Goal: Task Accomplishment & Management: Use online tool/utility

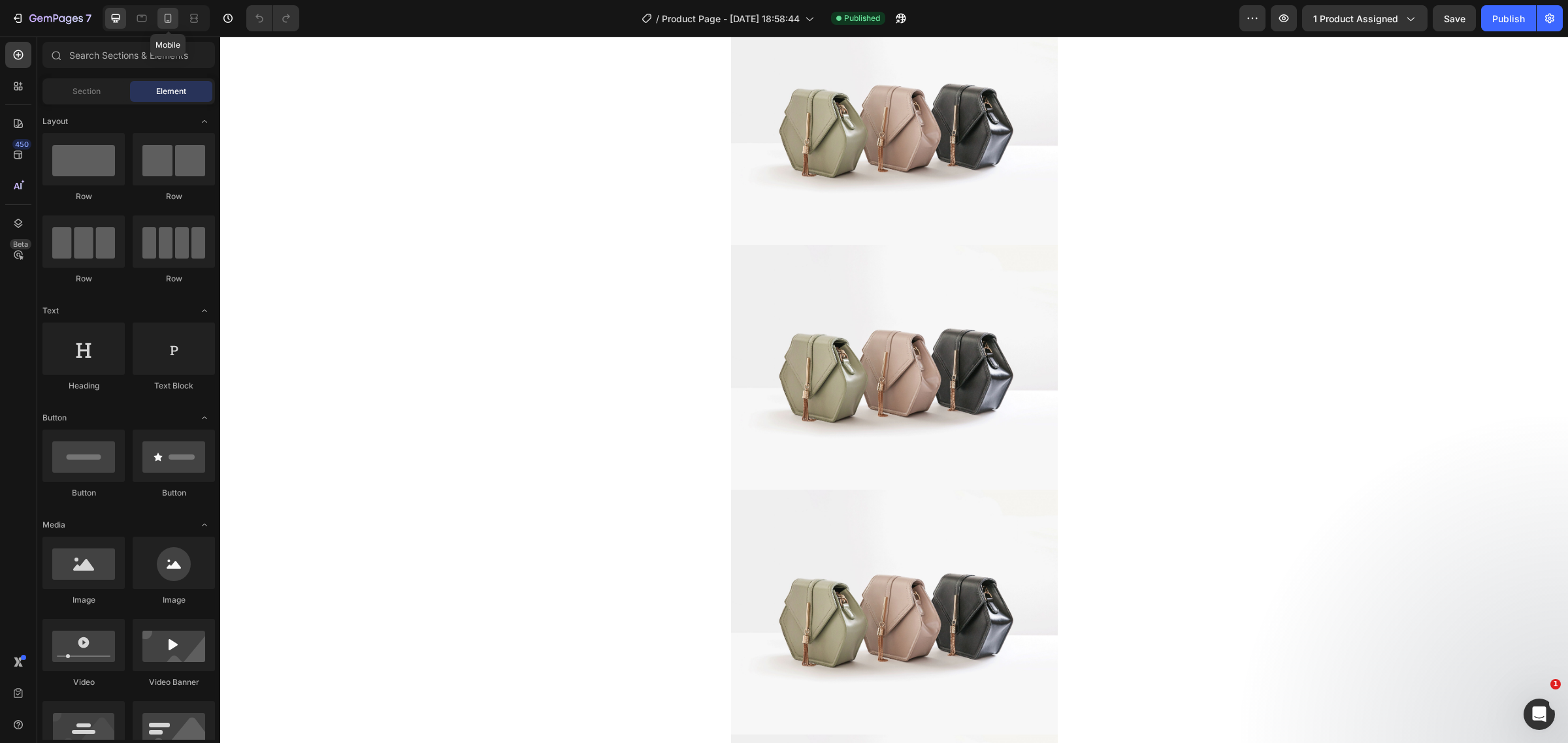
click at [173, 16] on icon at bounding box center [168, 18] width 13 height 13
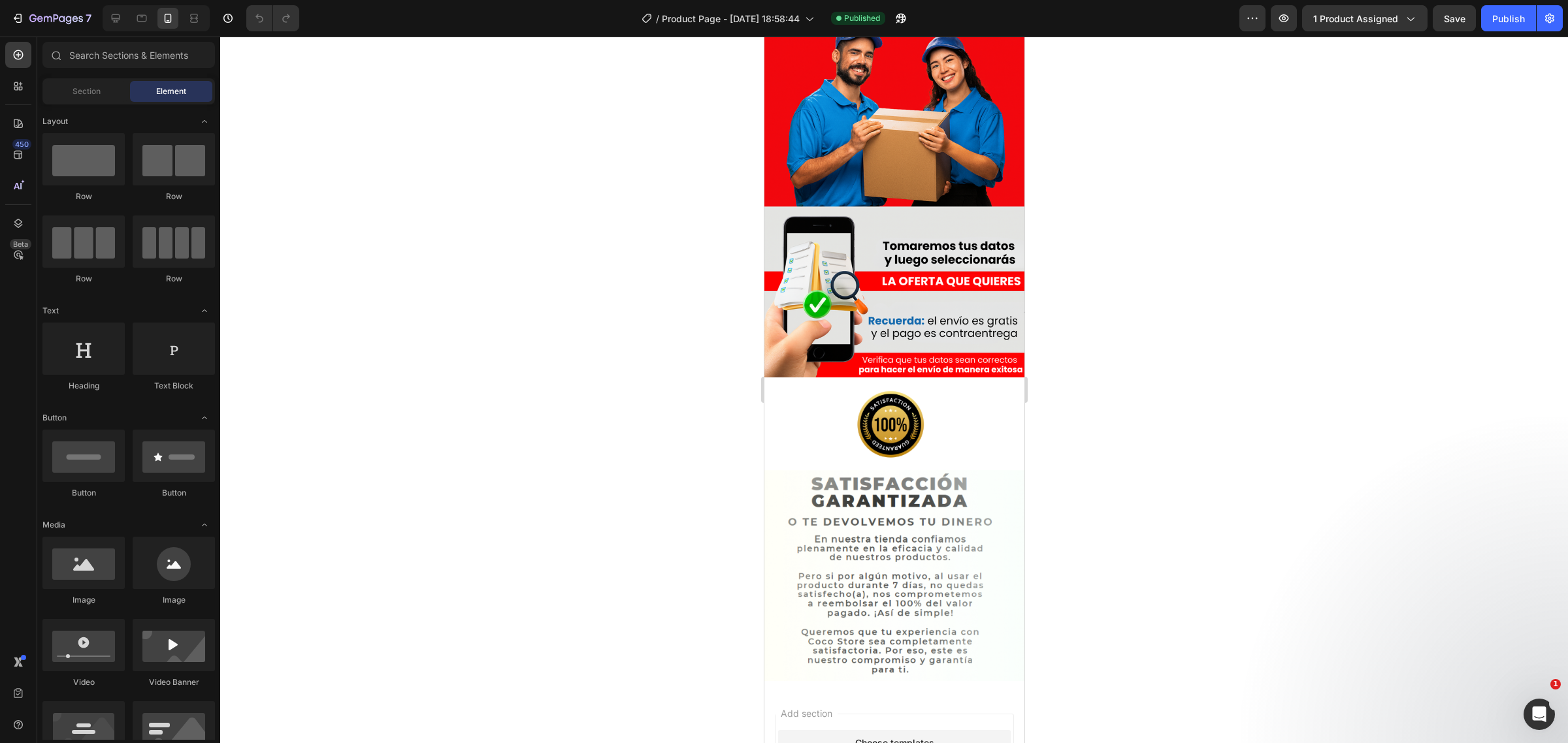
scroll to position [3658, 0]
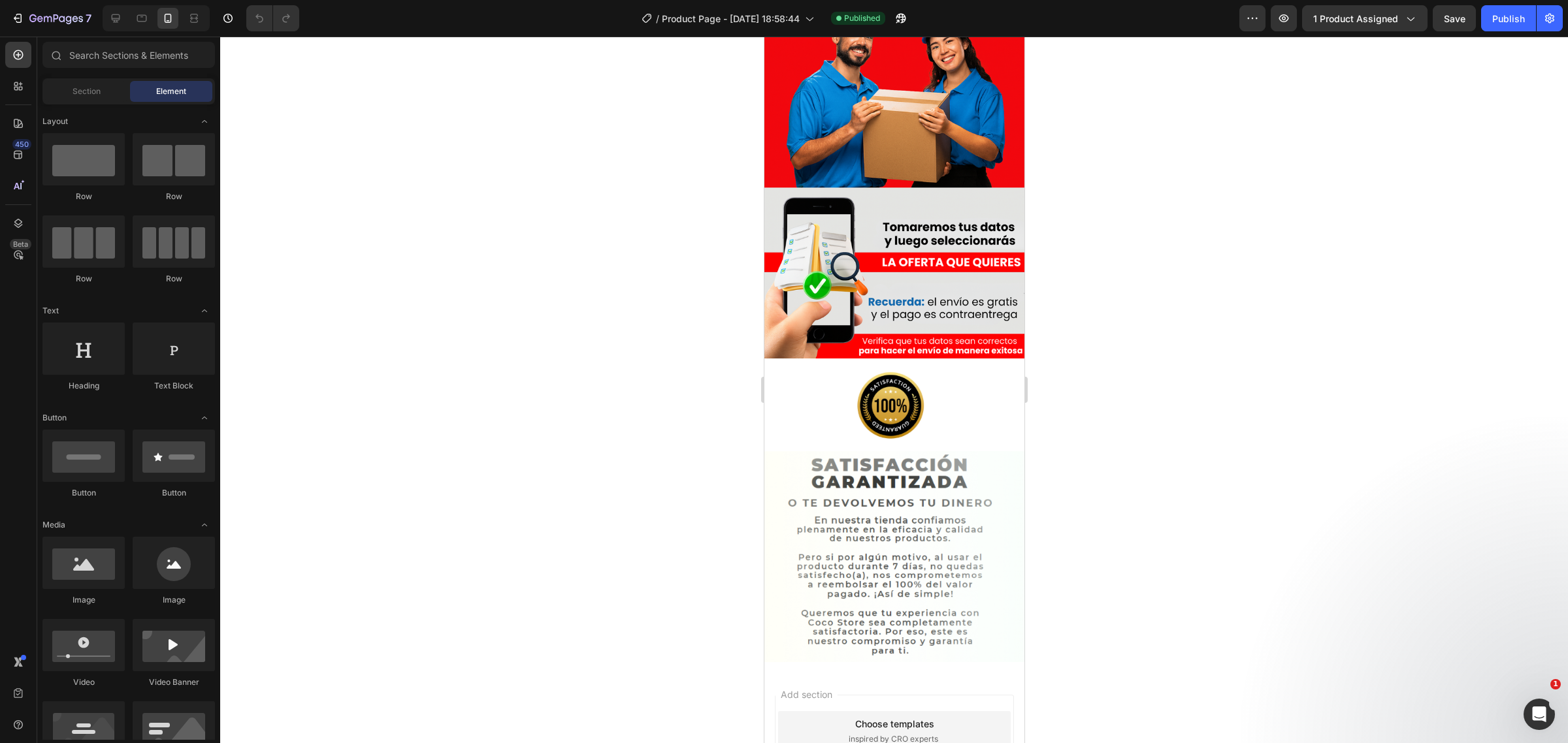
click at [936, 375] on img at bounding box center [894, 513] width 260 height 297
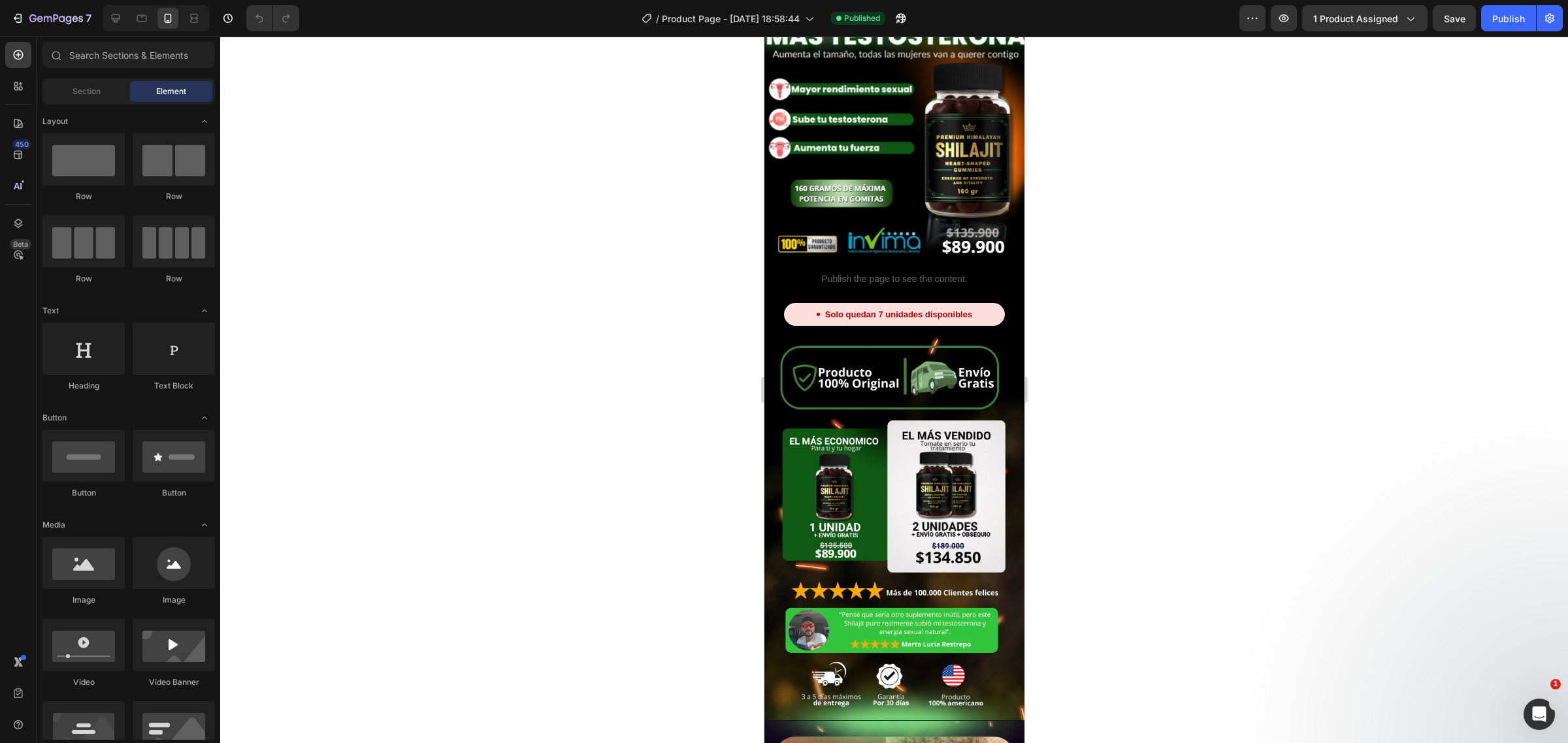
scroll to position [0, 0]
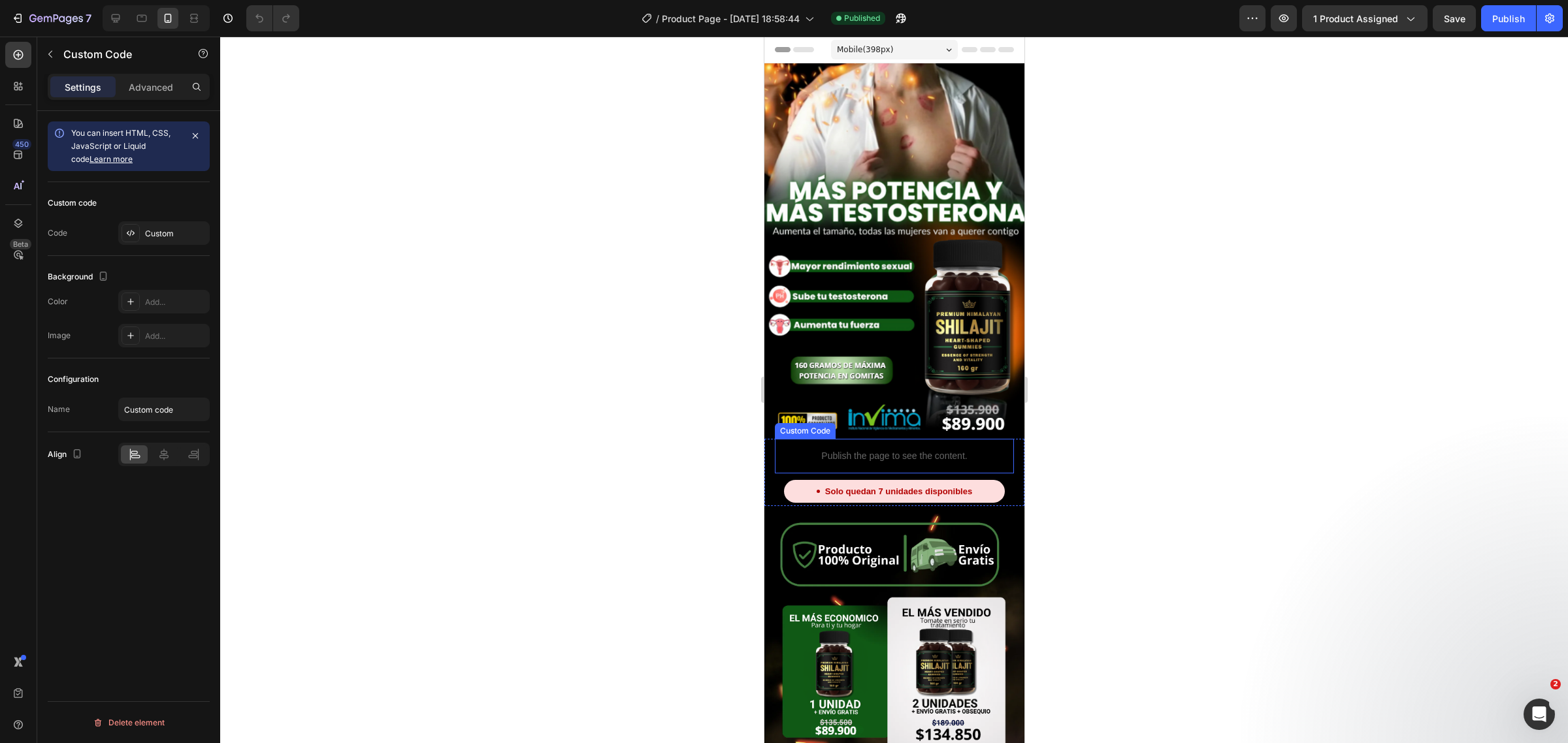
click at [836, 449] on p "Publish the page to see the content." at bounding box center [893, 456] width 239 height 14
click at [172, 234] on div "Custom" at bounding box center [176, 234] width 61 height 12
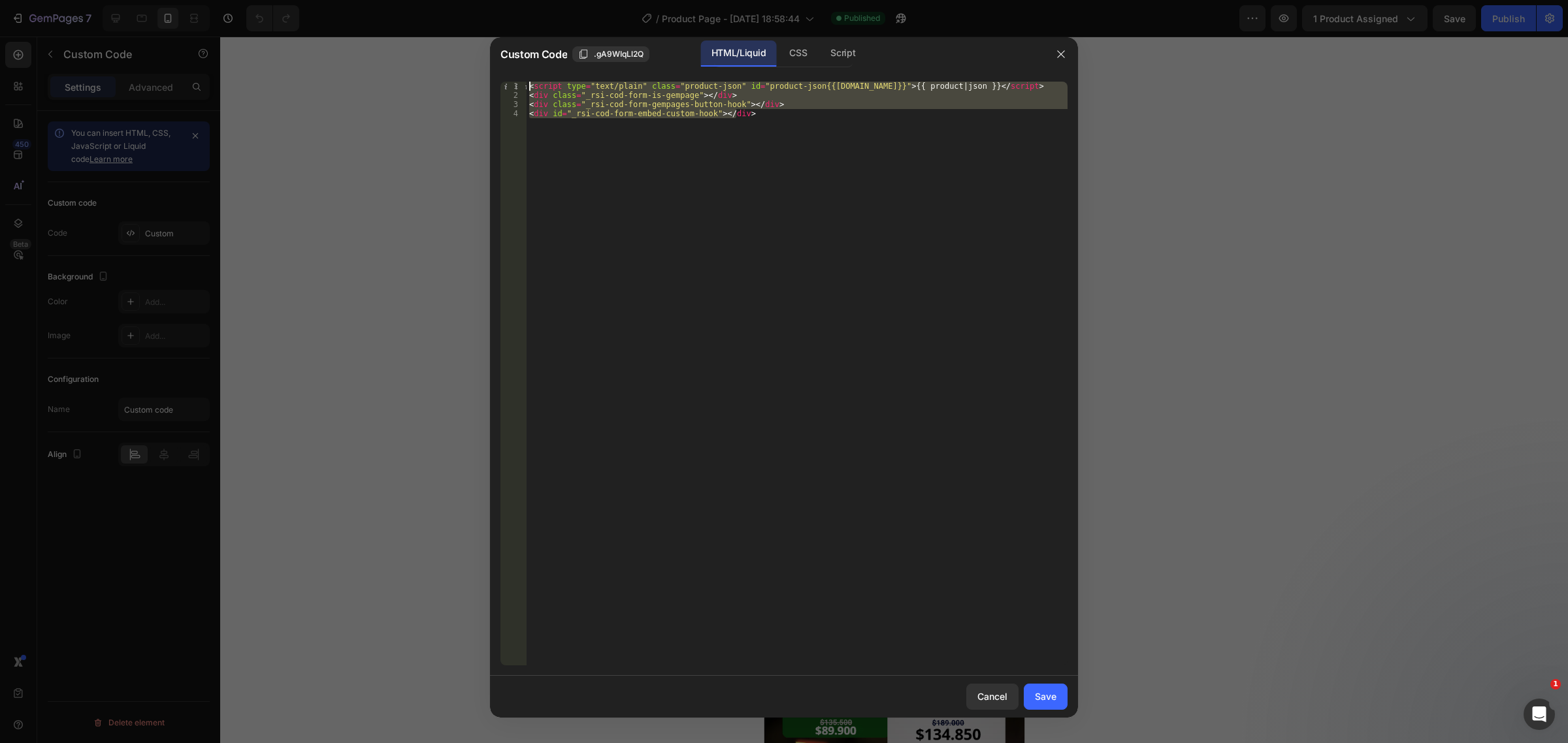
drag, startPoint x: 790, startPoint y: 118, endPoint x: 406, endPoint y: 37, distance: 392.4
click at [406, 37] on div "Custom Code .gA9WIqLl2Q HTML/Liquid CSS Script <div id="_rsi-cod-form-embed-cus…" at bounding box center [784, 371] width 1568 height 743
type textarea "<script type="text/plain" class="product-json" id="product-json{{product.id}}">…"
click at [1056, 50] on icon "button" at bounding box center [1061, 54] width 10 height 10
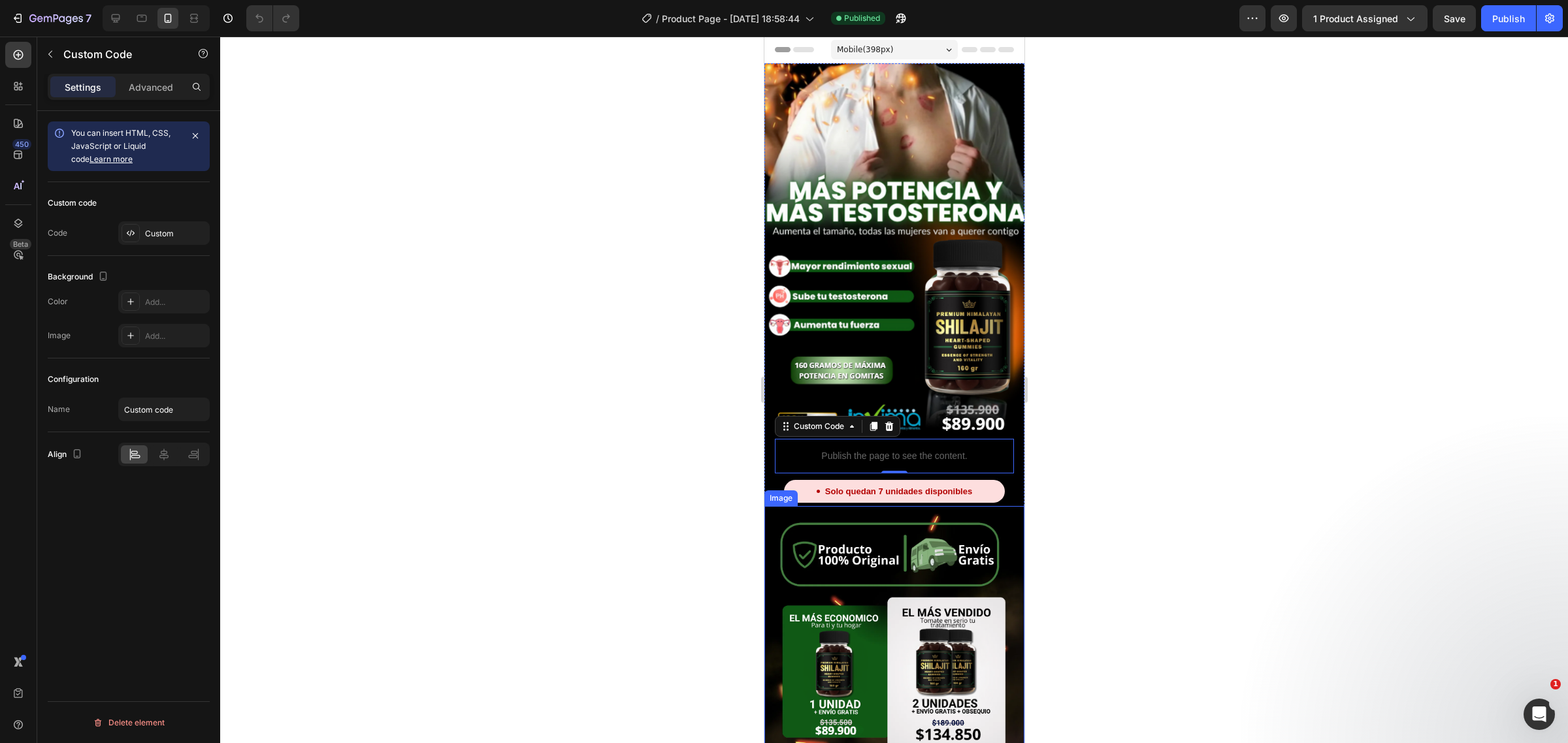
click at [878, 484] on div "Solo quedan 7 unidades disponibles" at bounding box center [894, 492] width 221 height 24
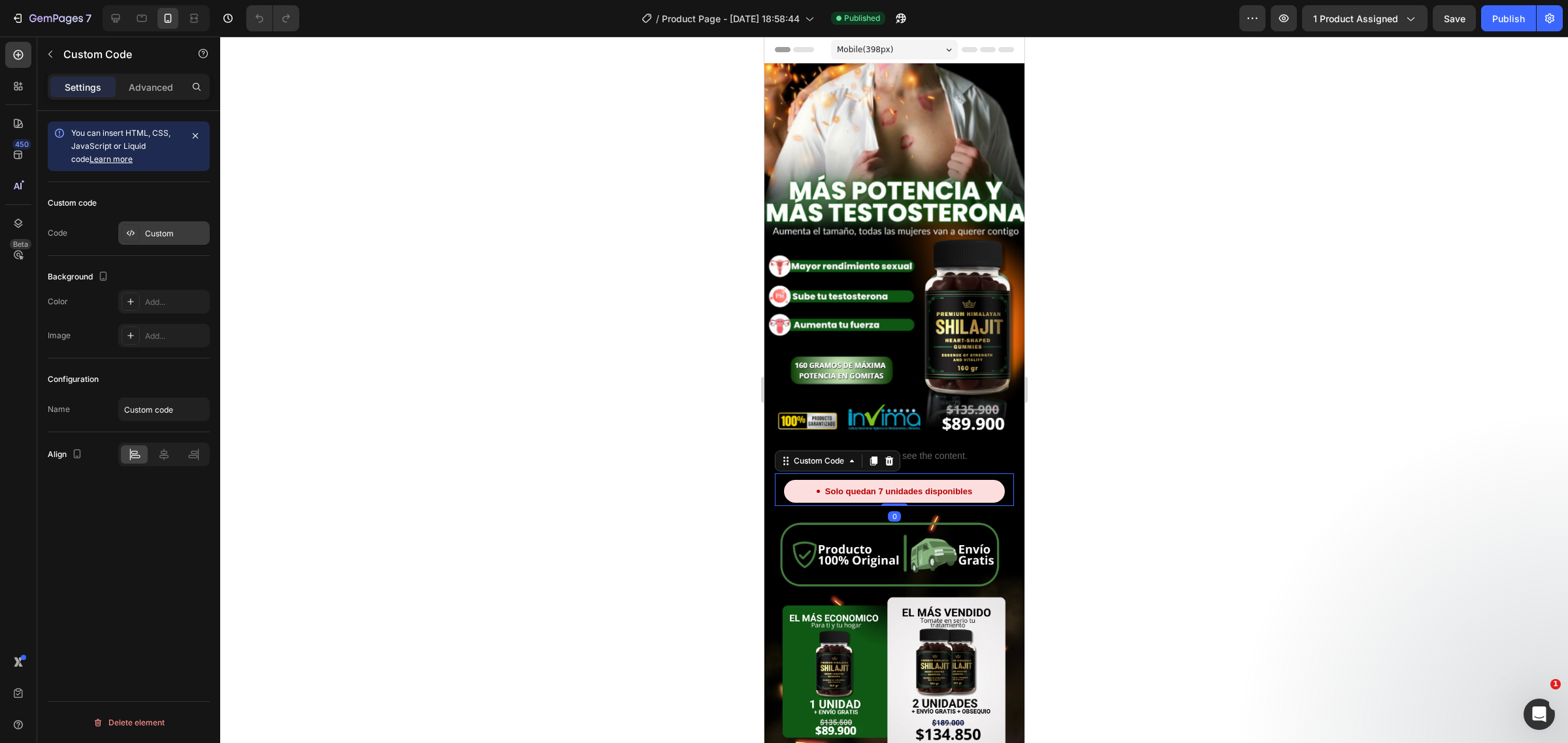
click at [136, 244] on div "Custom" at bounding box center [164, 233] width 91 height 24
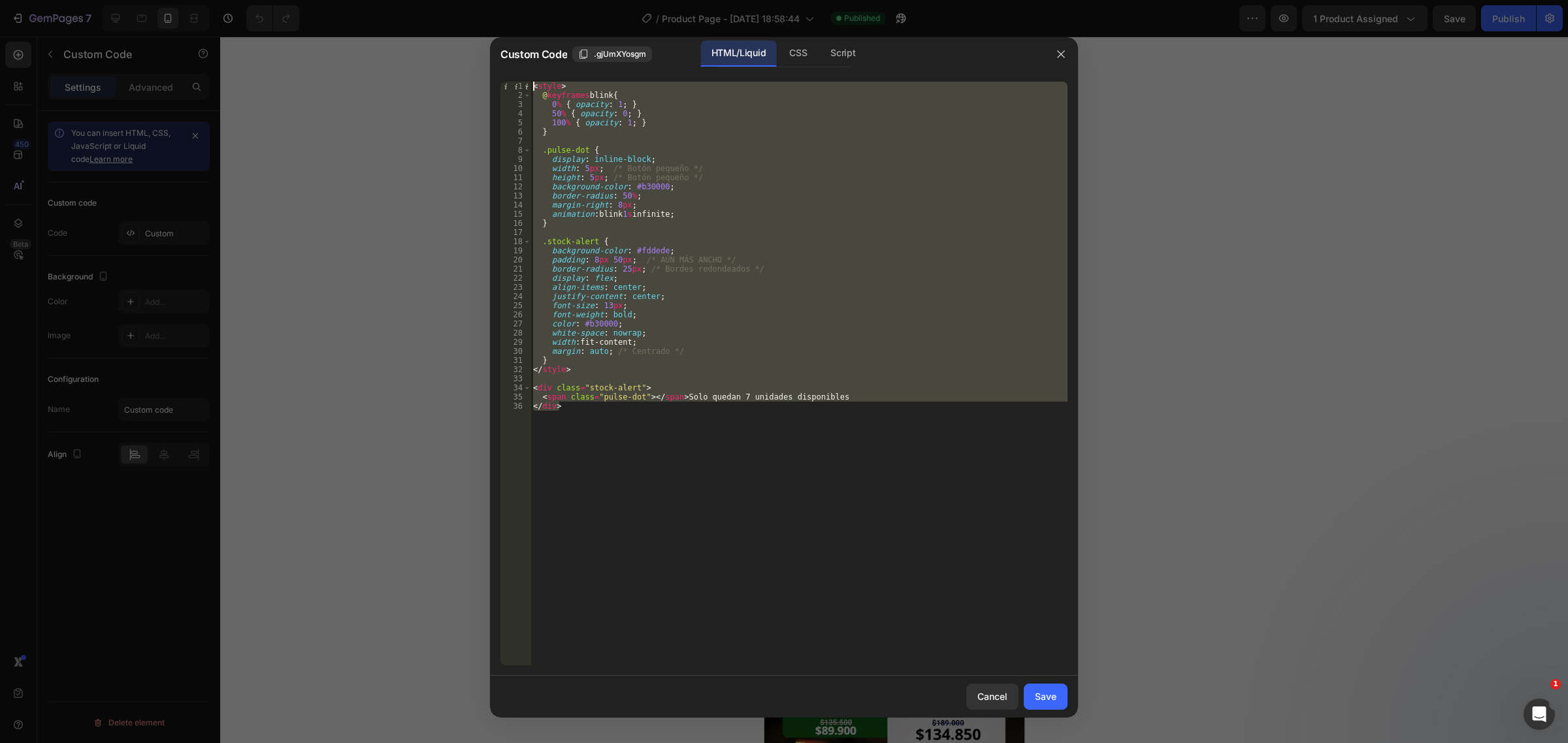
drag, startPoint x: 619, startPoint y: 420, endPoint x: 470, endPoint y: -8, distance: 453.2
click at [470, 0] on html "7 Version history / Product Page - Sep 22, 18:58:44 Published Preview 1 product…" at bounding box center [784, 0] width 1568 height 0
type textarea "<style> @keyframes blink {"
click at [1058, 57] on icon "button" at bounding box center [1060, 54] width 7 height 7
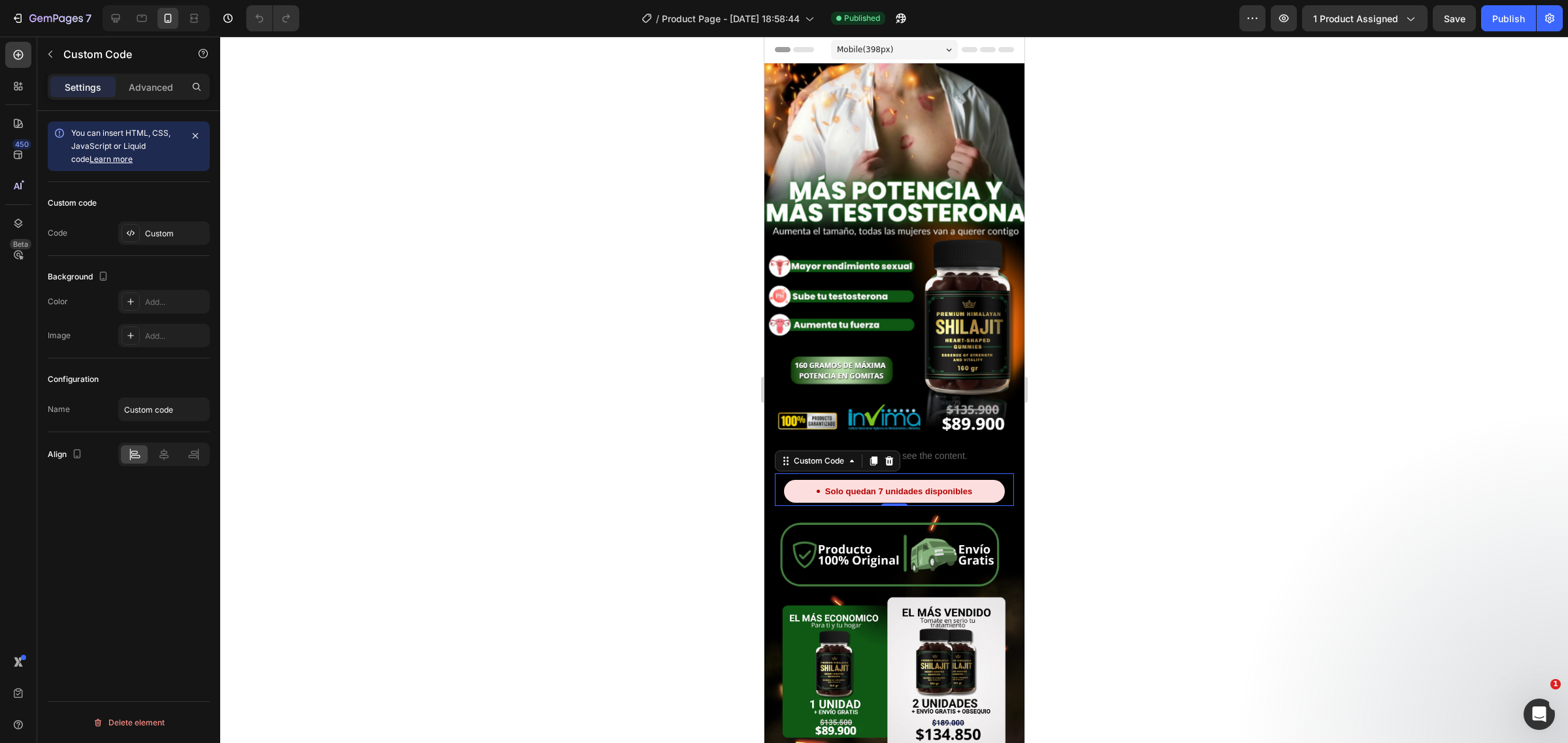
click at [681, 175] on div at bounding box center [894, 390] width 1348 height 707
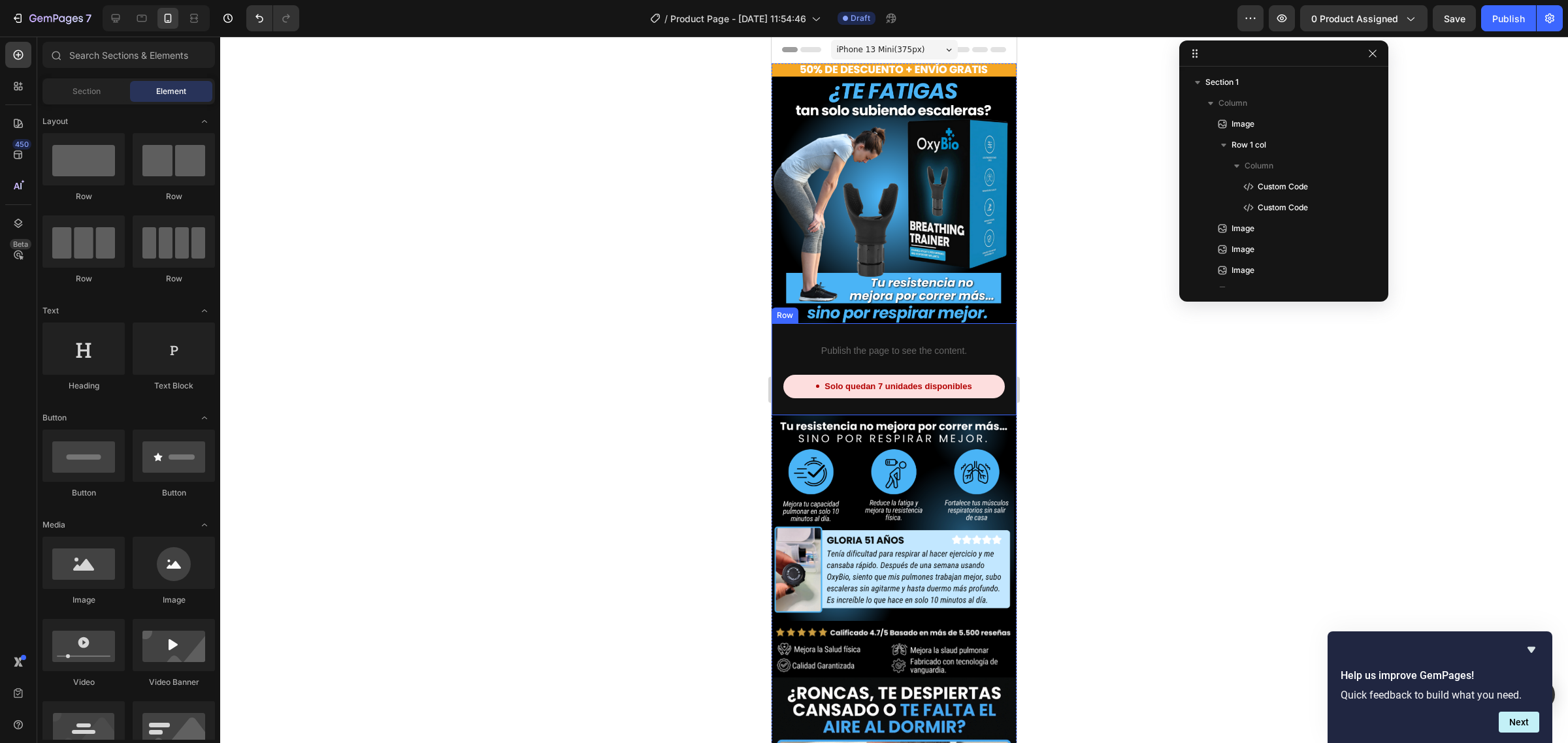
click at [967, 398] on div "Publish the page to see the content. Custom Code Solo quedan 7 unidades disponi…" at bounding box center [894, 369] width 245 height 92
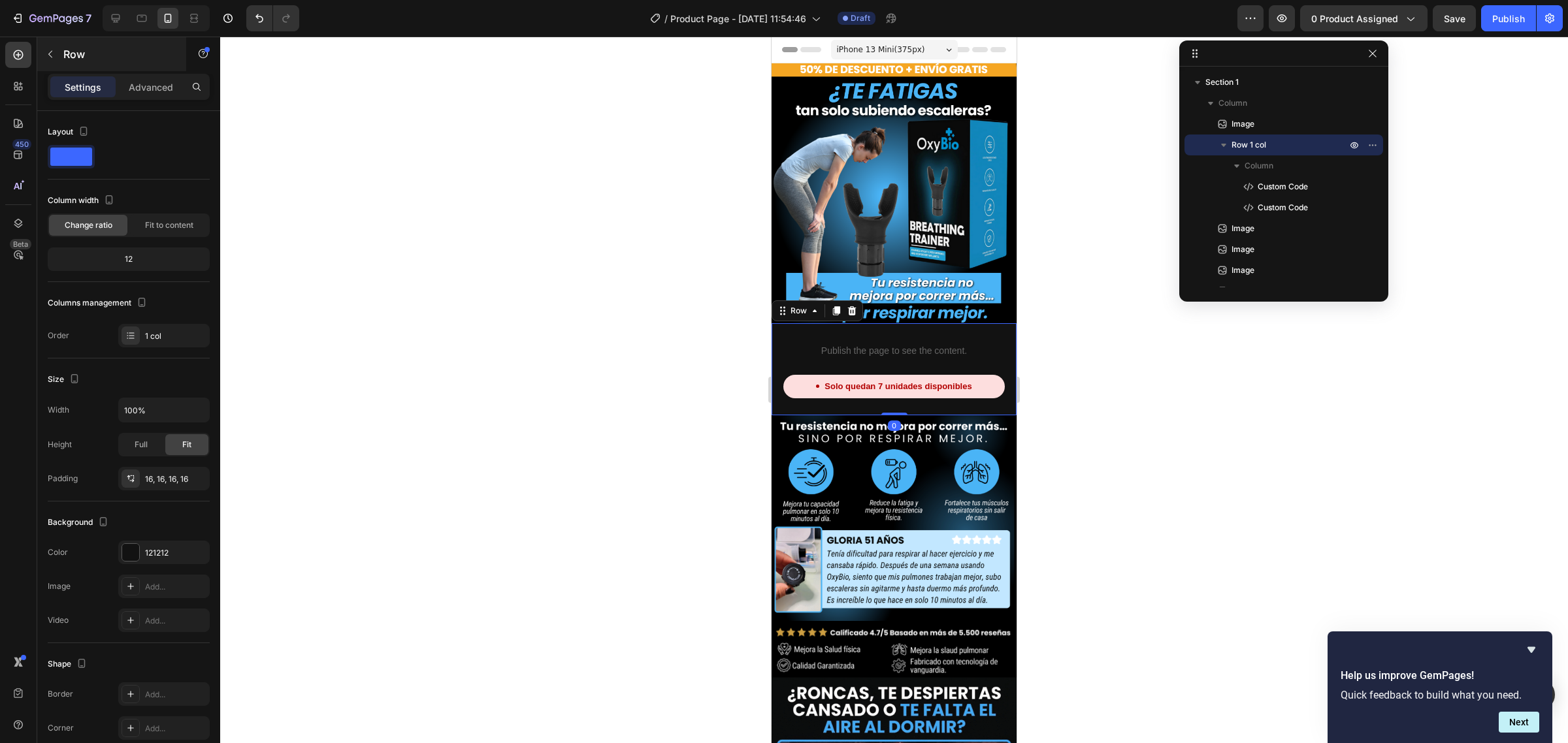
click at [151, 67] on div "Row" at bounding box center [112, 54] width 149 height 34
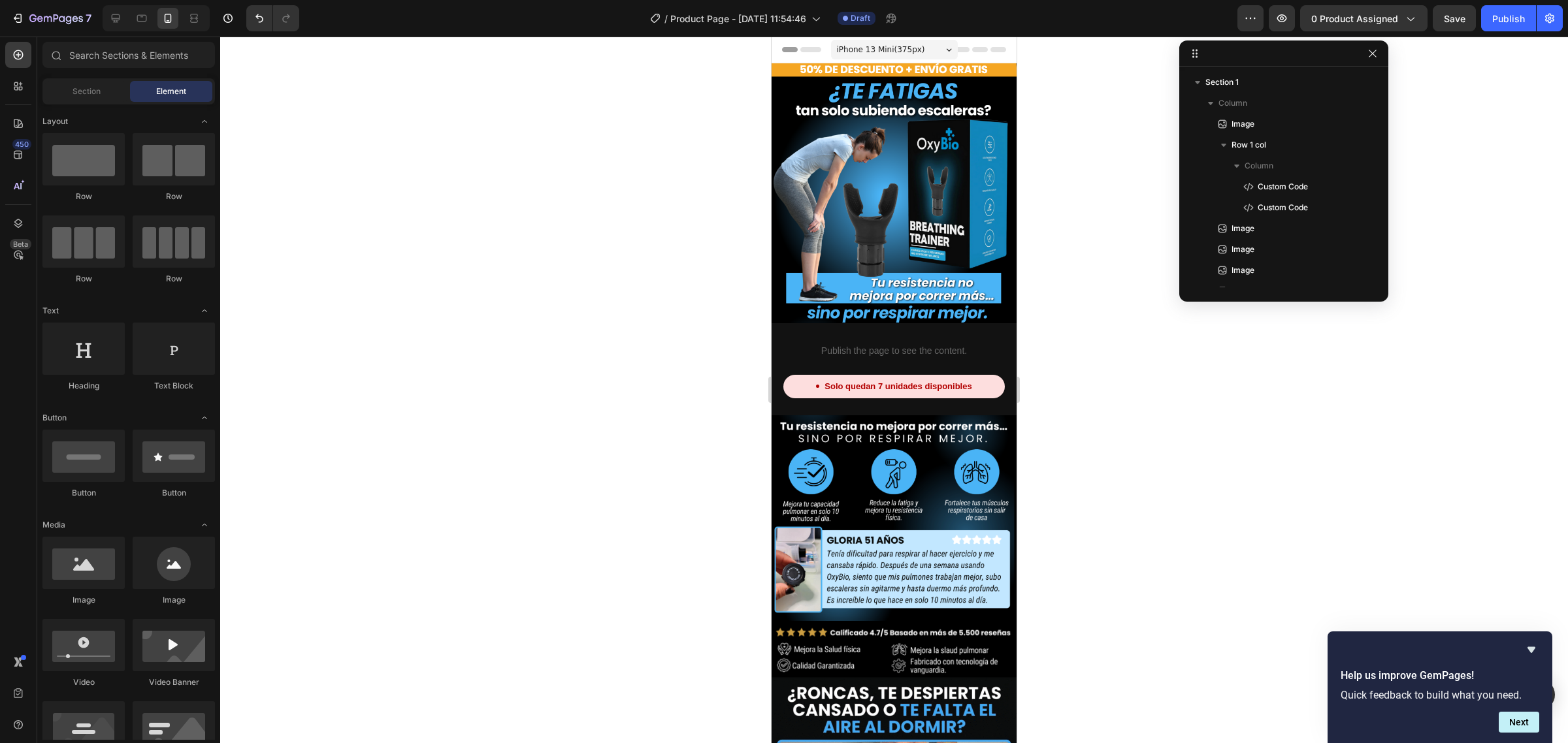
click at [147, 81] on div "Element" at bounding box center [171, 91] width 82 height 21
click at [832, 393] on div "Publish the page to see the content. Custom Code Solo quedan 7 unidades disponi…" at bounding box center [894, 369] width 245 height 92
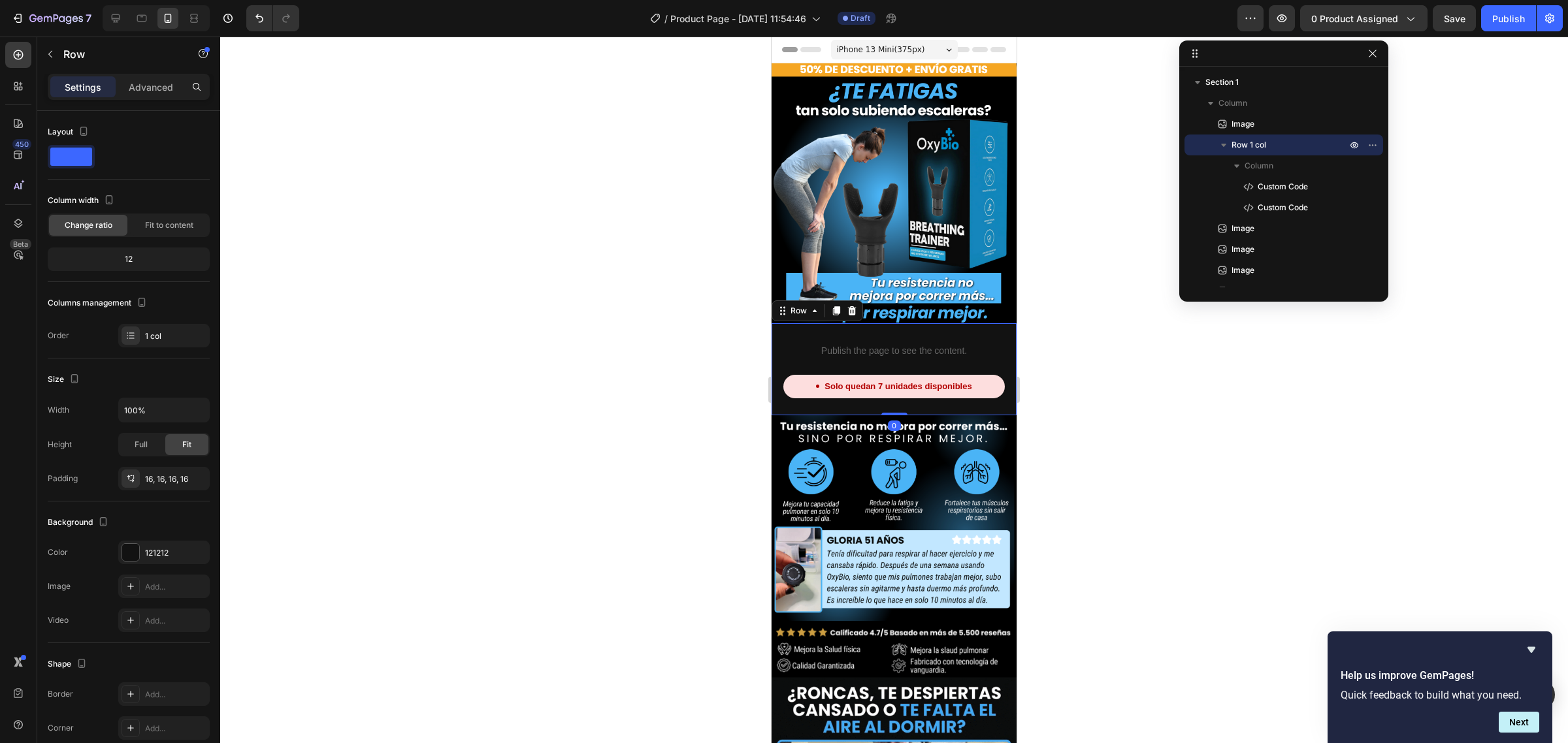
click at [159, 98] on div "Settings Advanced" at bounding box center [129, 86] width 162 height 26
click at [148, 86] on p "Advanced" at bounding box center [151, 87] width 44 height 14
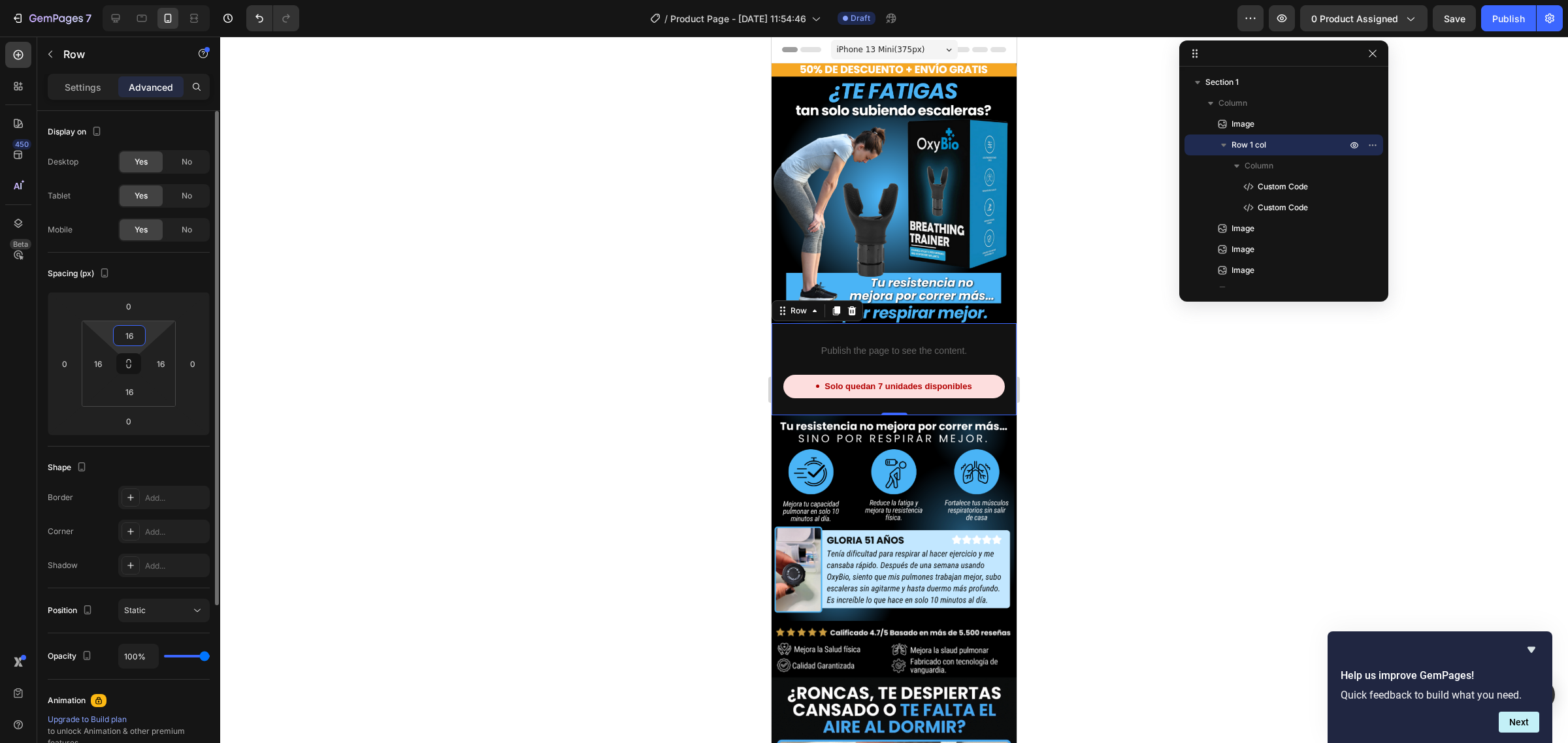
click at [128, 338] on input "16" at bounding box center [129, 335] width 26 height 20
type input "0"
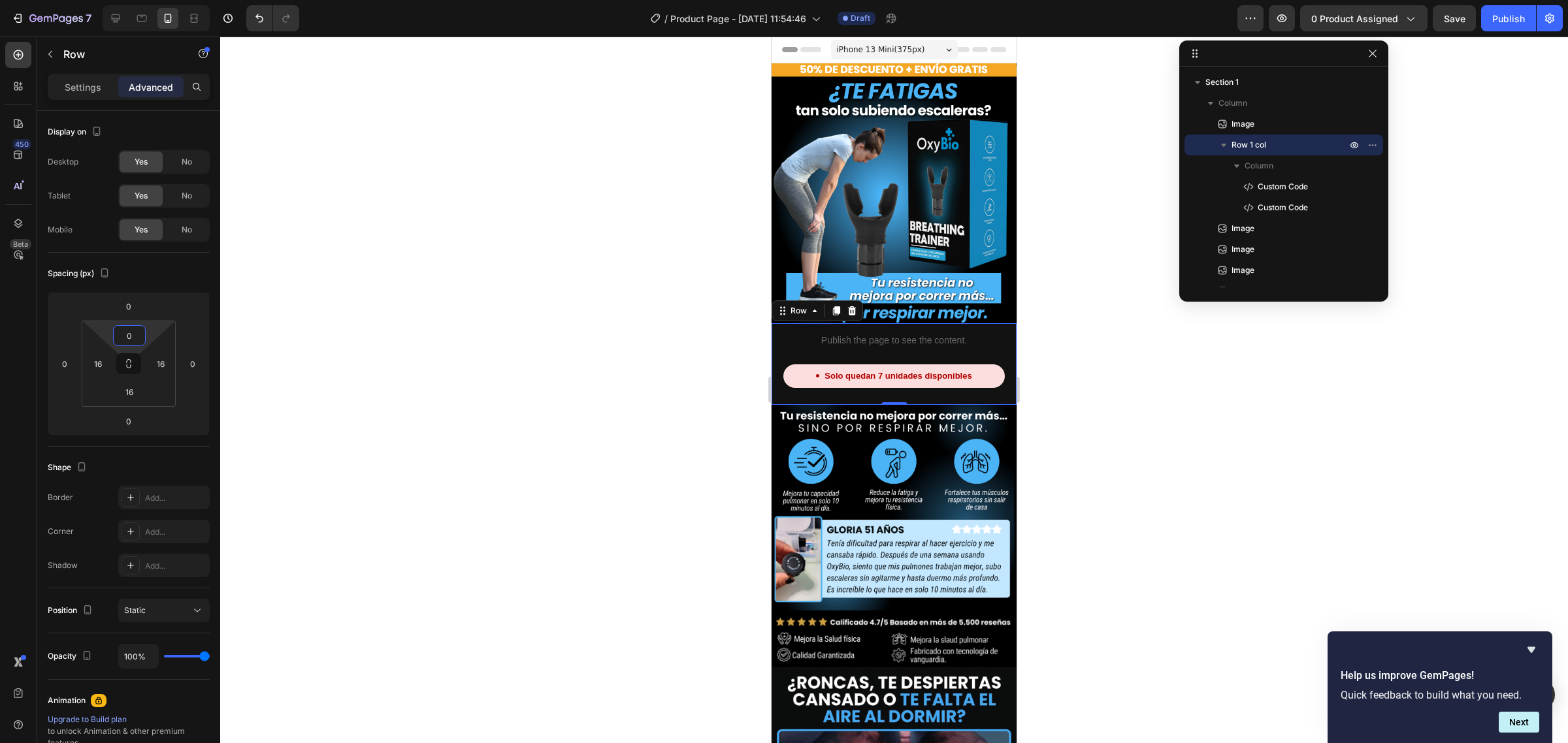
click at [537, 249] on div at bounding box center [894, 390] width 1348 height 707
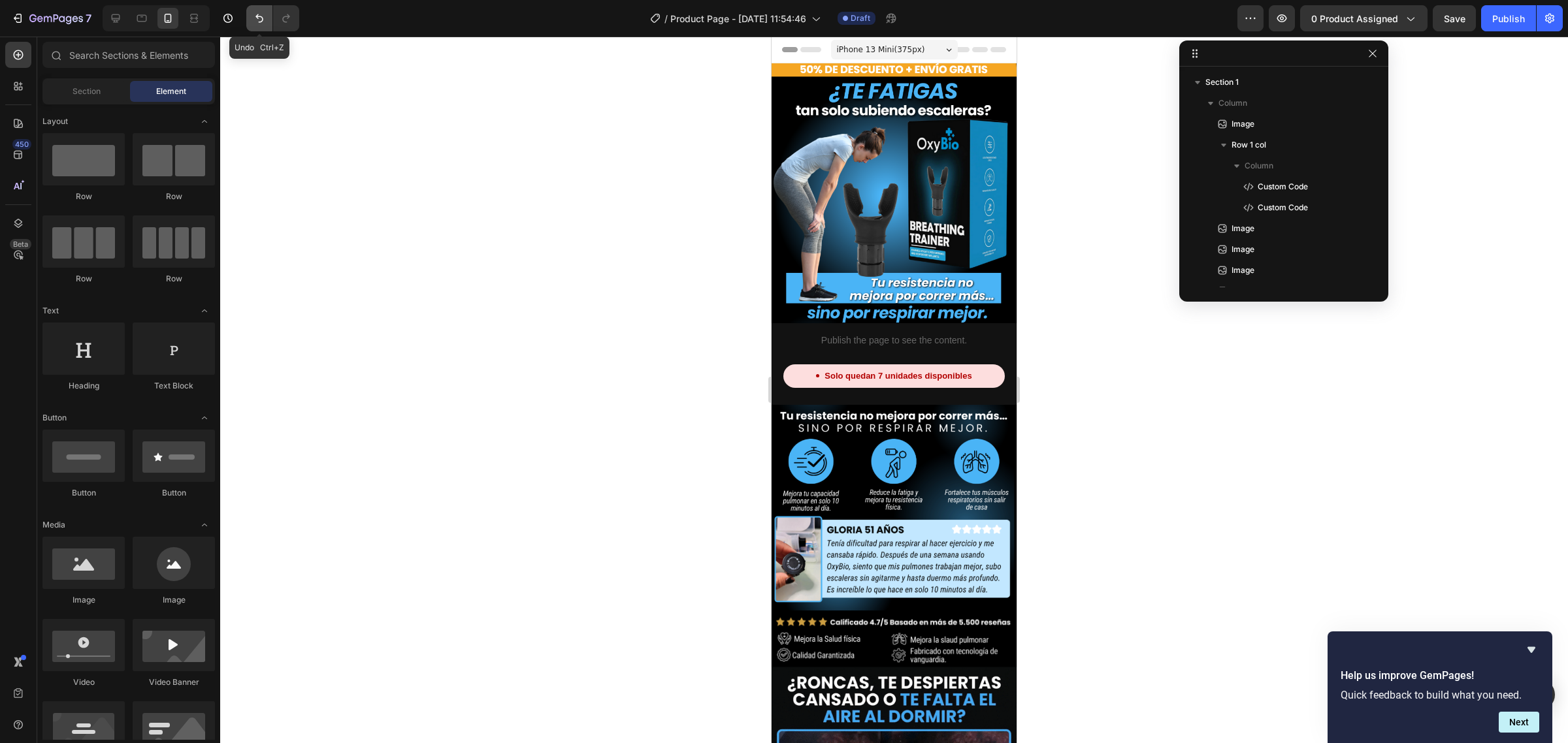
click at [253, 21] on icon "Undo/Redo" at bounding box center [259, 18] width 13 height 13
click at [906, 433] on img at bounding box center [894, 508] width 245 height 206
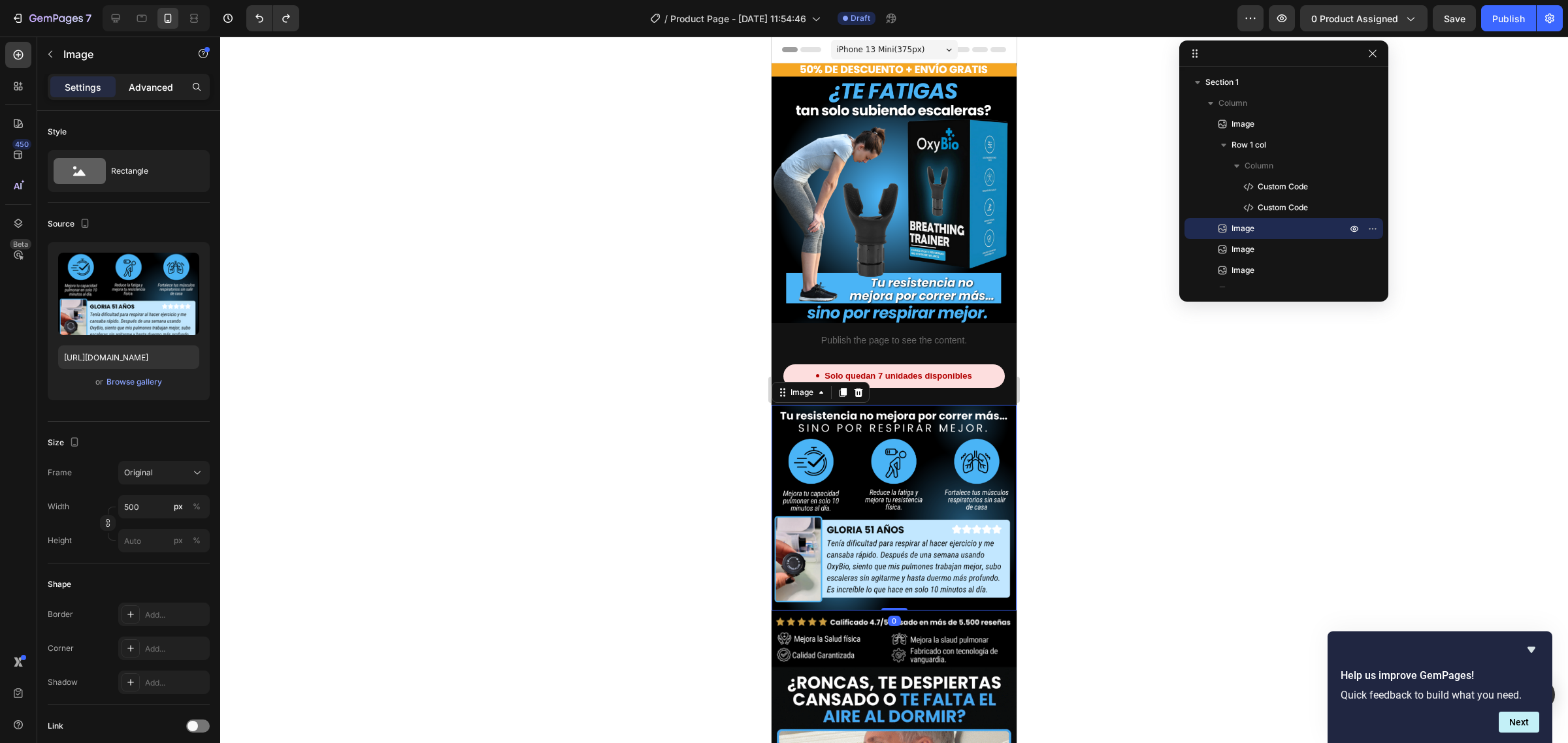
click at [151, 93] on p "Advanced" at bounding box center [151, 87] width 44 height 14
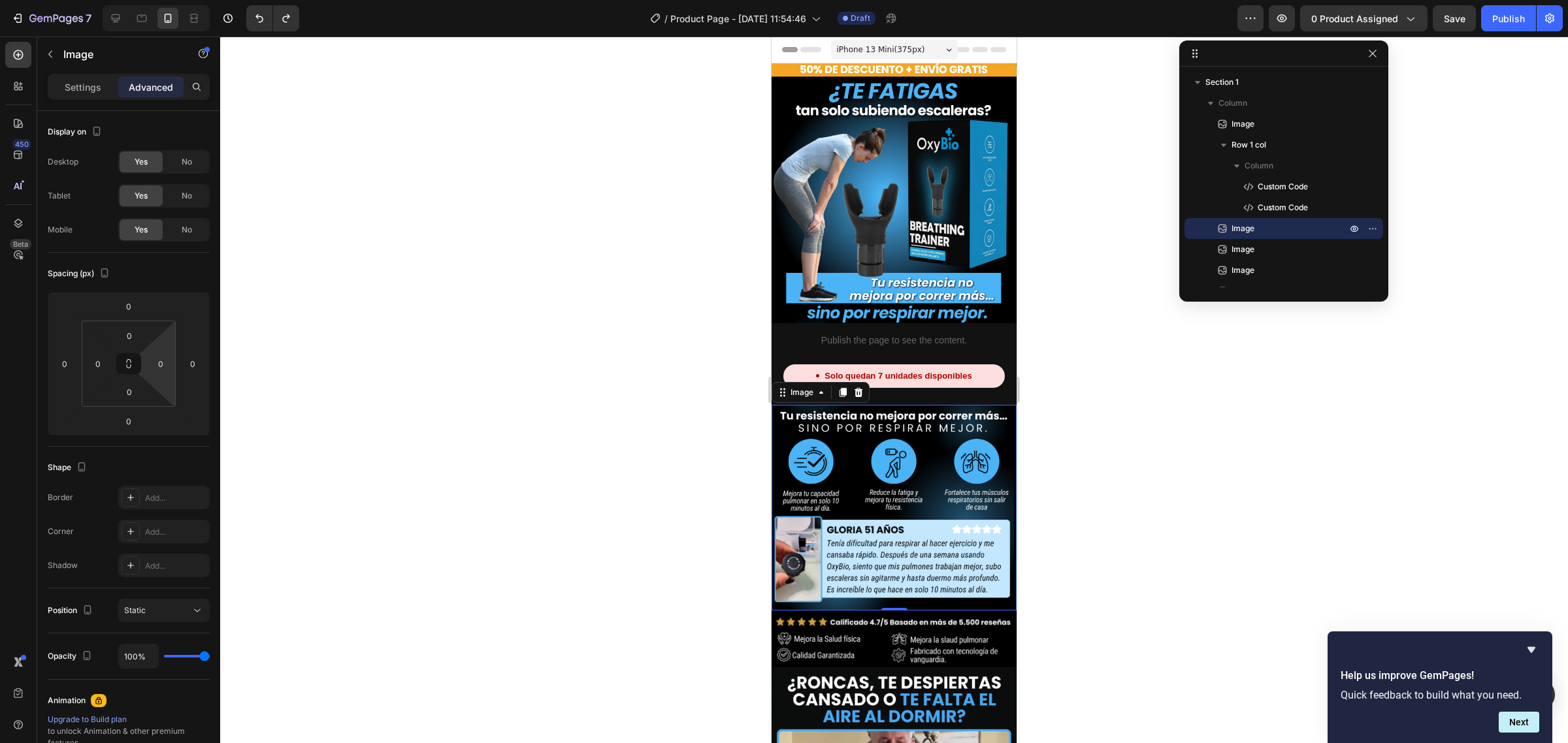
click at [538, 289] on div at bounding box center [894, 390] width 1348 height 707
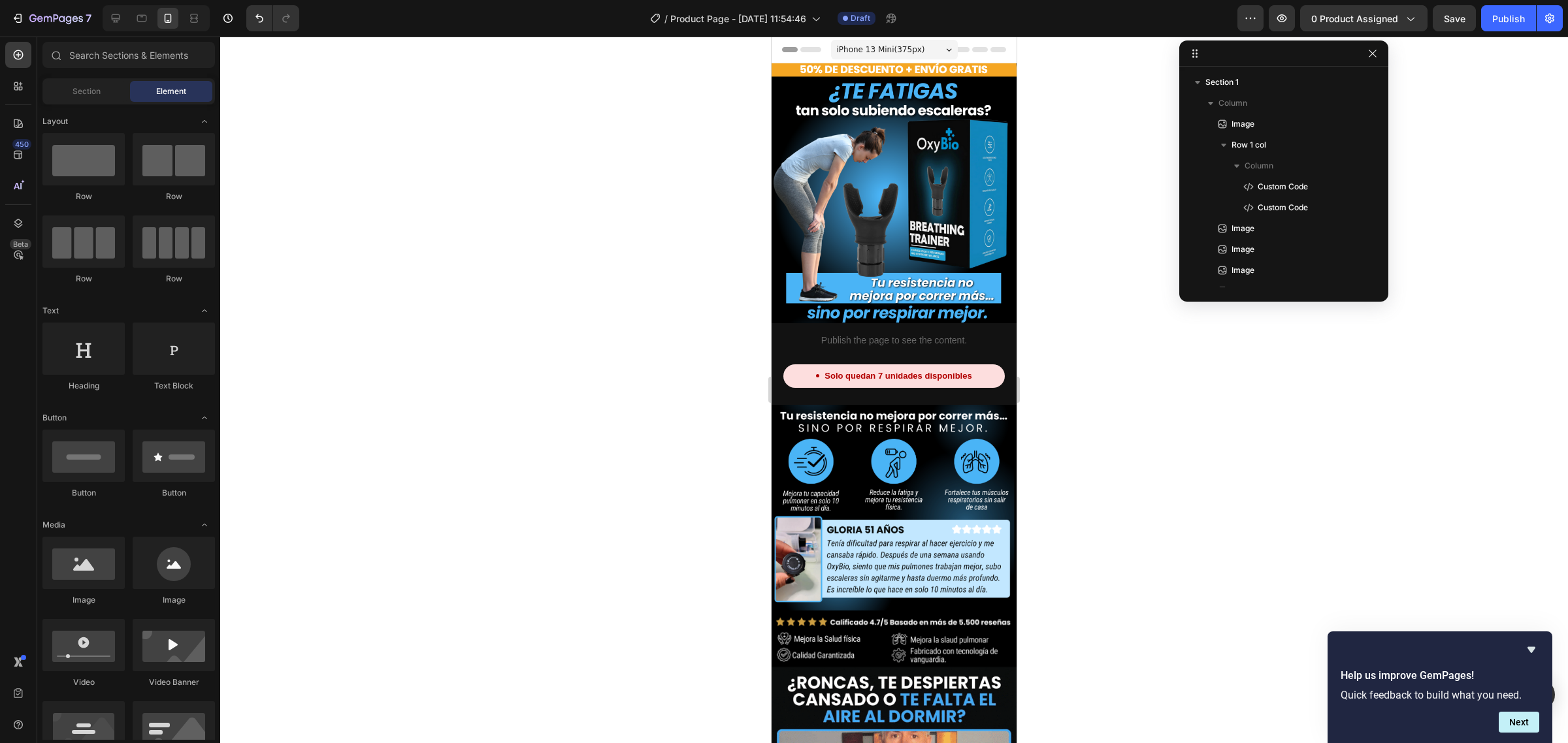
click at [538, 289] on div at bounding box center [894, 390] width 1348 height 707
click at [850, 405] on img at bounding box center [894, 508] width 245 height 206
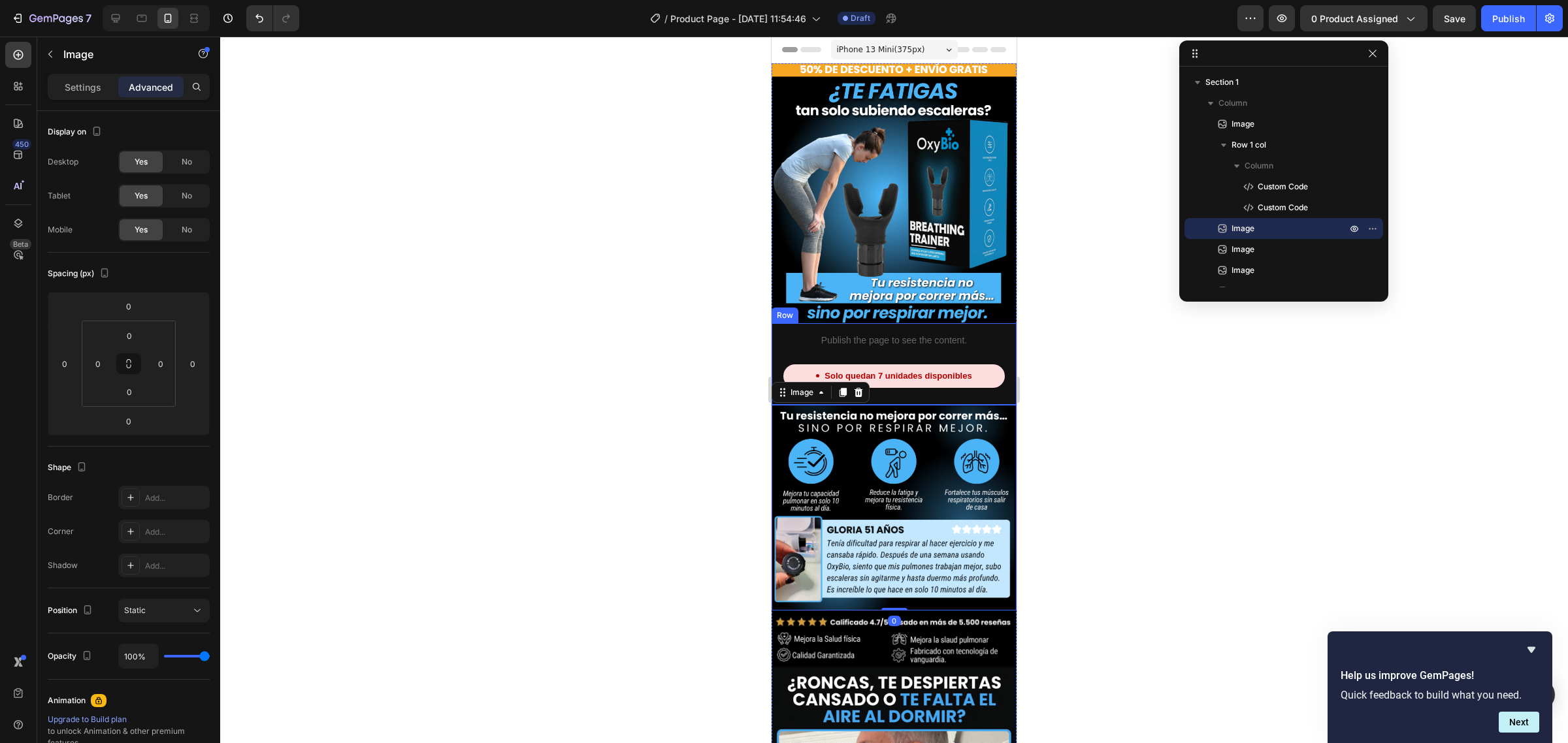
click at [891, 389] on div "Publish the page to see the content. Custom Code Solo quedan 7 unidades disponi…" at bounding box center [894, 364] width 245 height 82
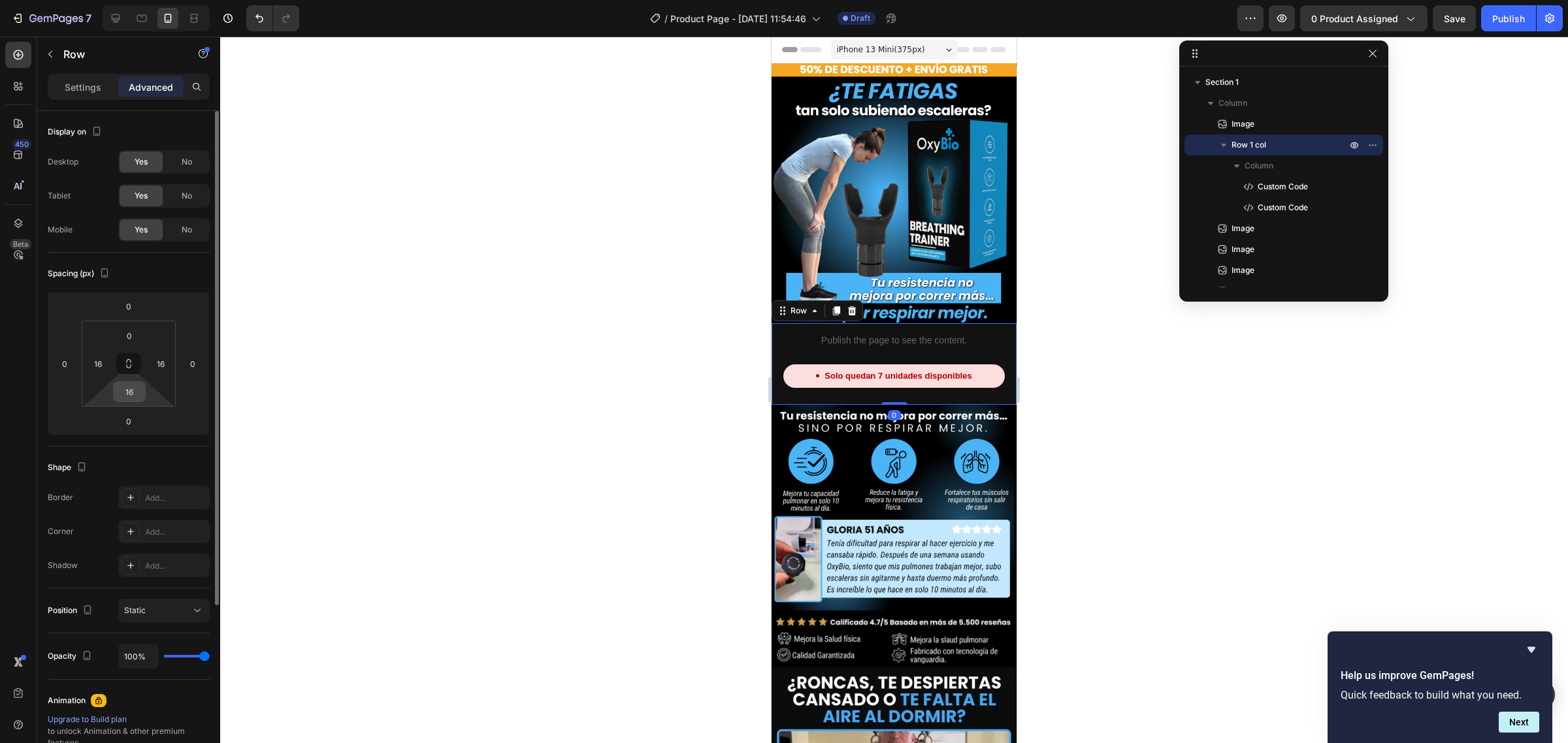
click at [136, 392] on input "16" at bounding box center [129, 392] width 26 height 20
type input "0"
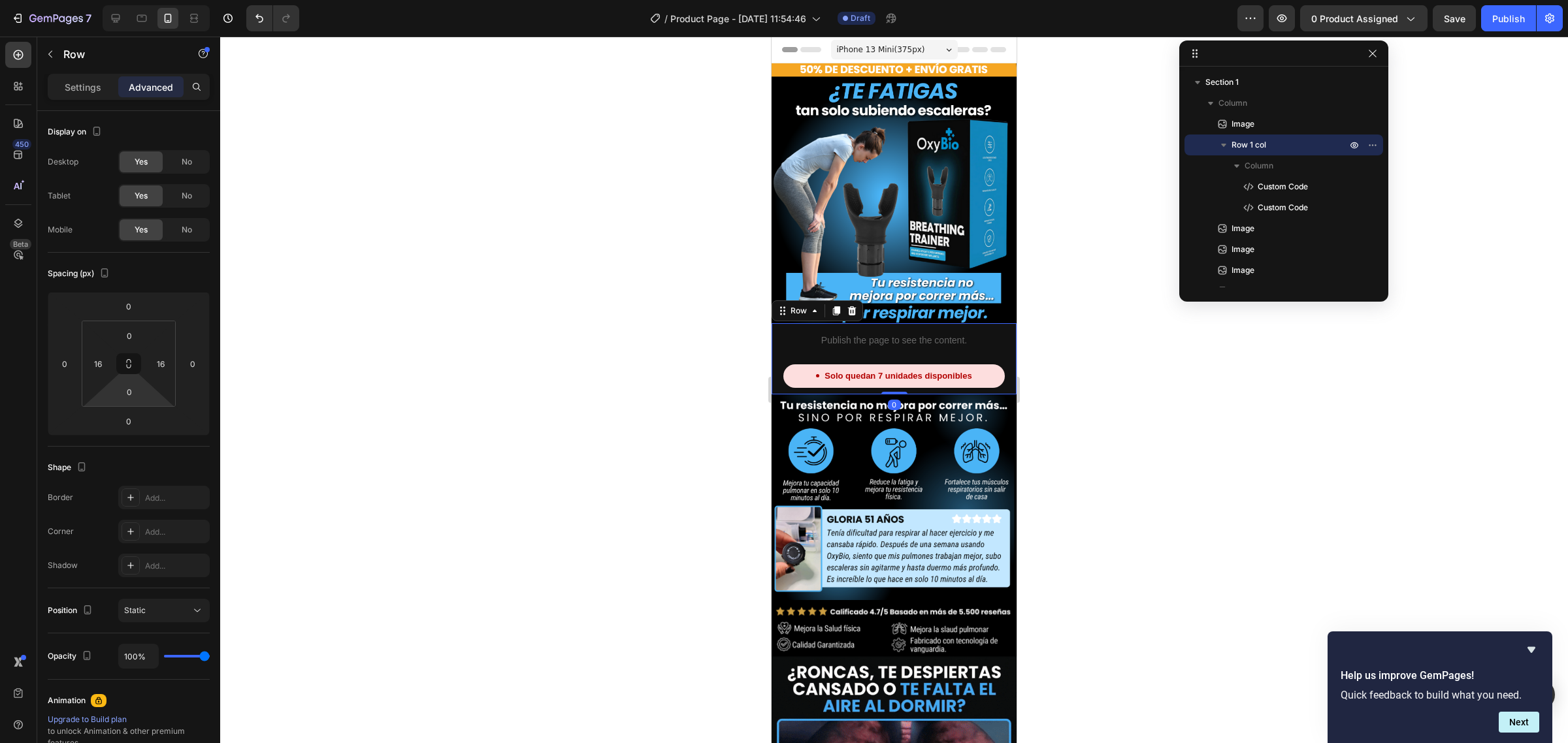
click at [523, 294] on div at bounding box center [894, 390] width 1348 height 707
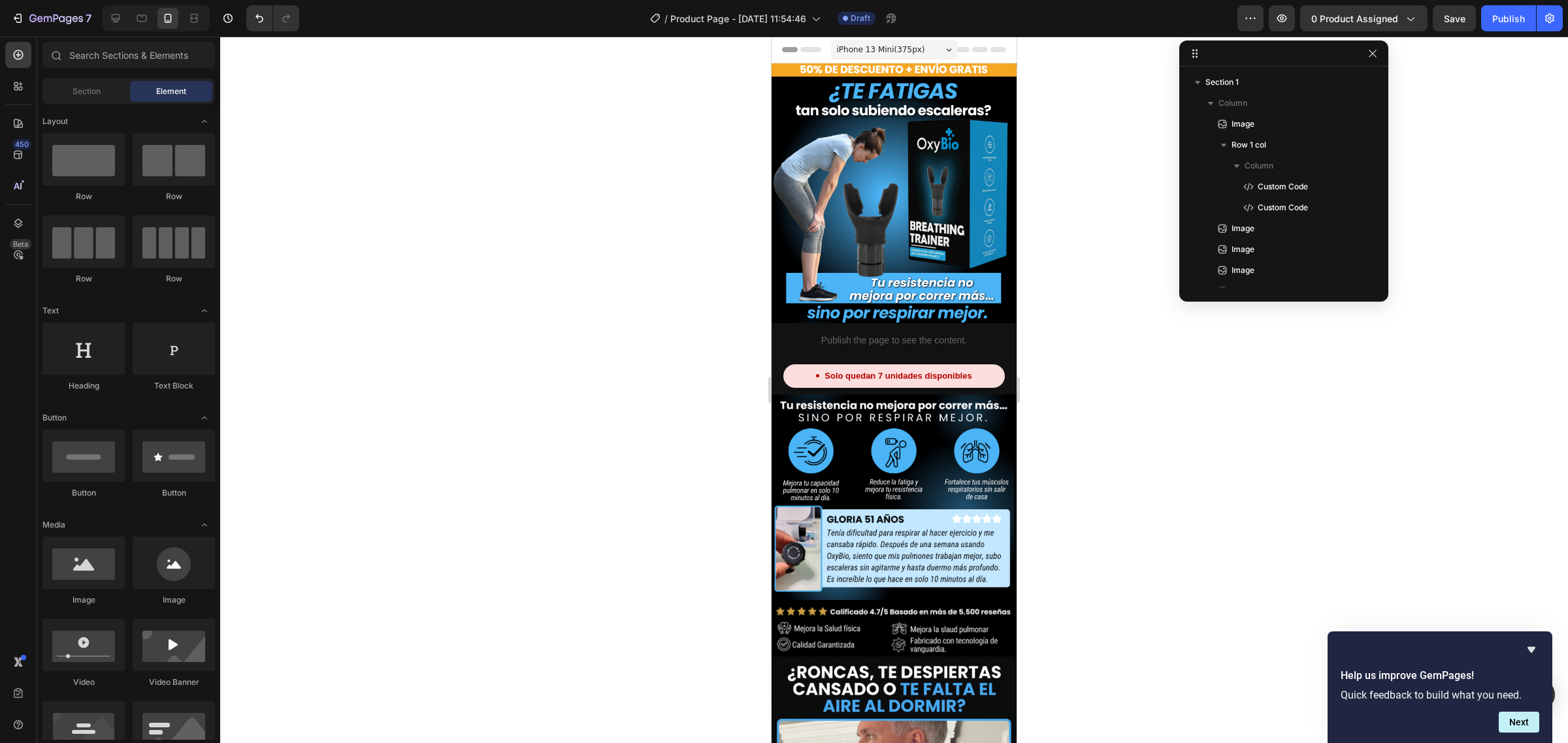
click at [523, 294] on div at bounding box center [894, 390] width 1348 height 707
click at [786, 334] on p "Publish the page to see the content." at bounding box center [894, 341] width 224 height 14
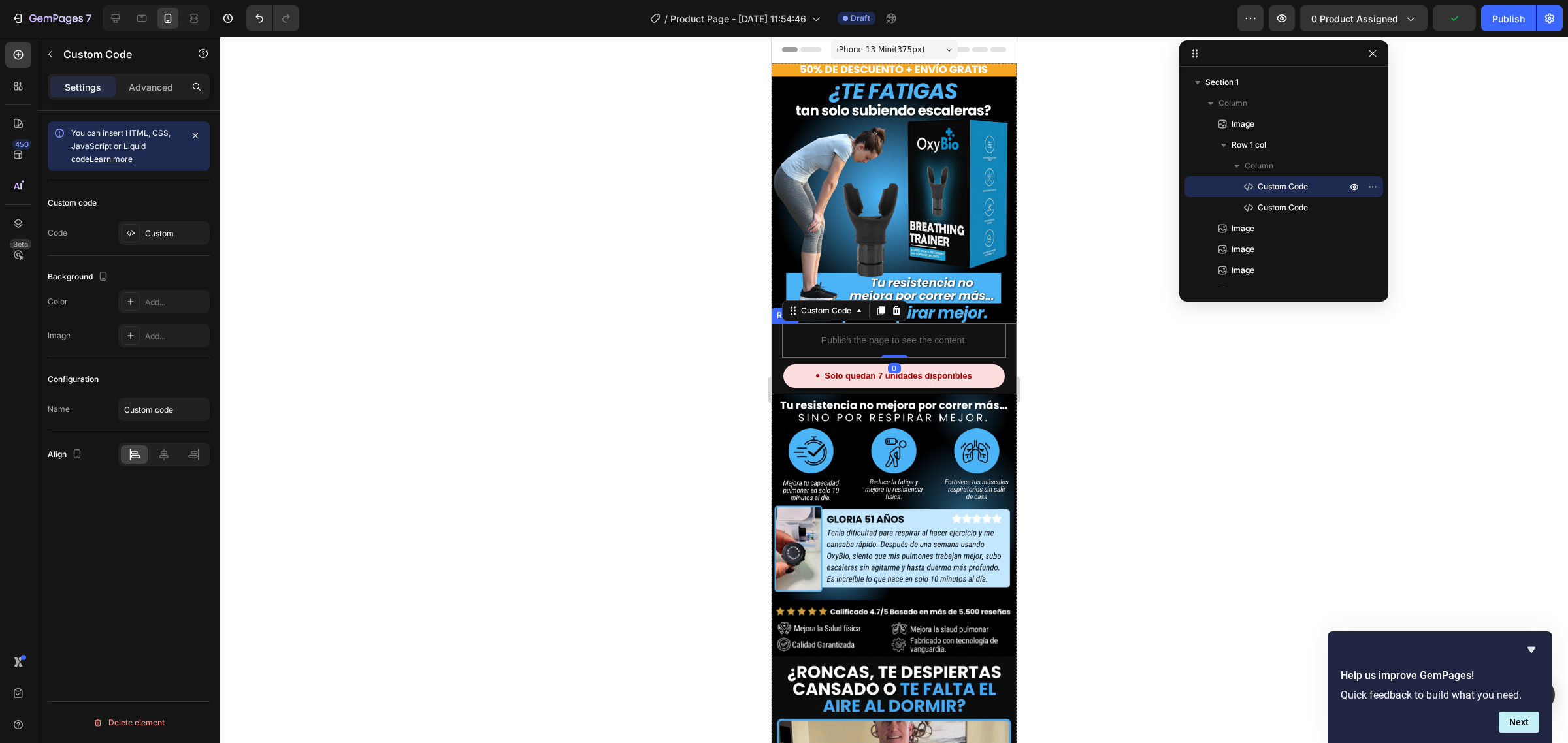
click at [775, 328] on div "Publish the page to see the content. Custom Code 0 Solo quedan 7 unidades dispo…" at bounding box center [894, 359] width 245 height 72
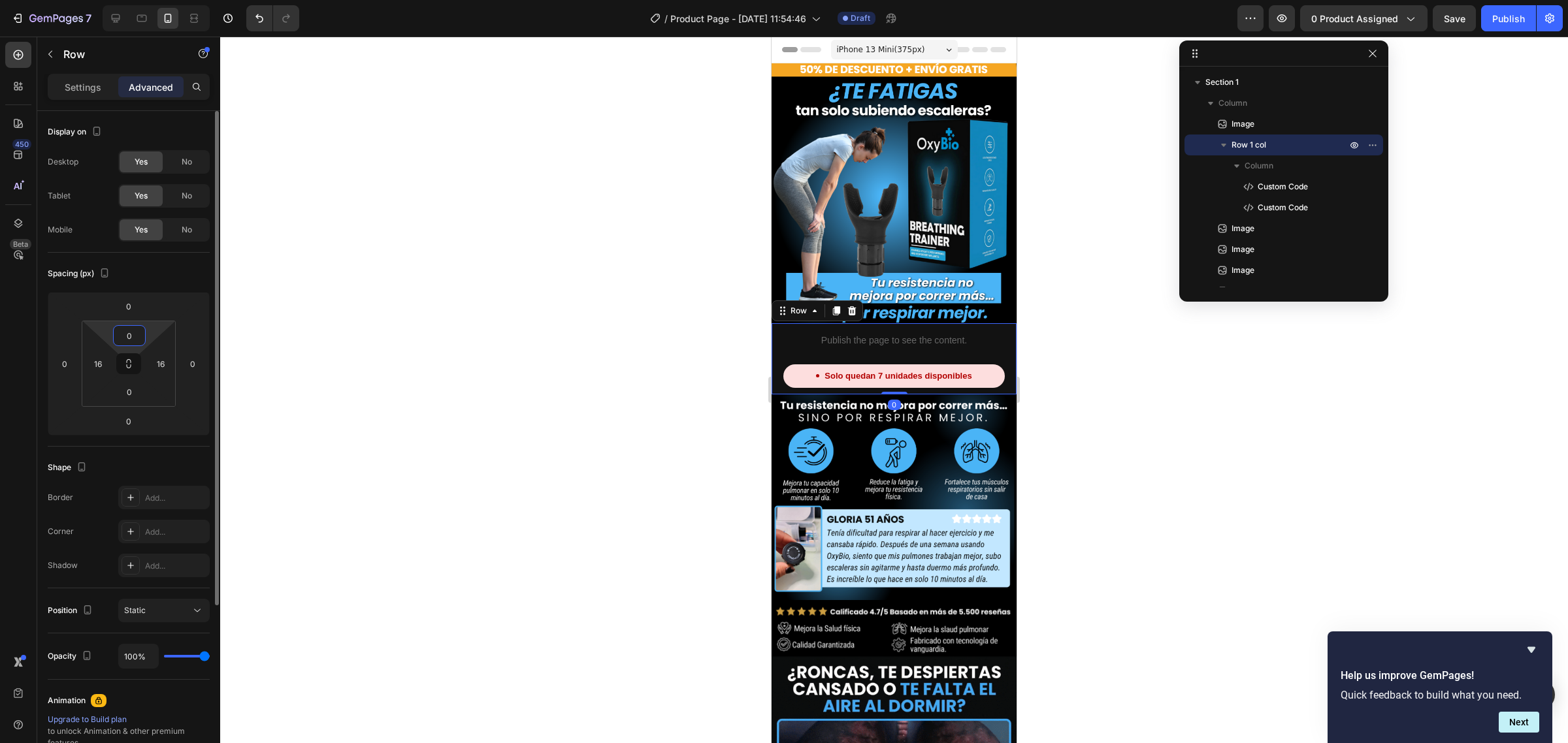
click at [139, 336] on input "0" at bounding box center [129, 335] width 26 height 20
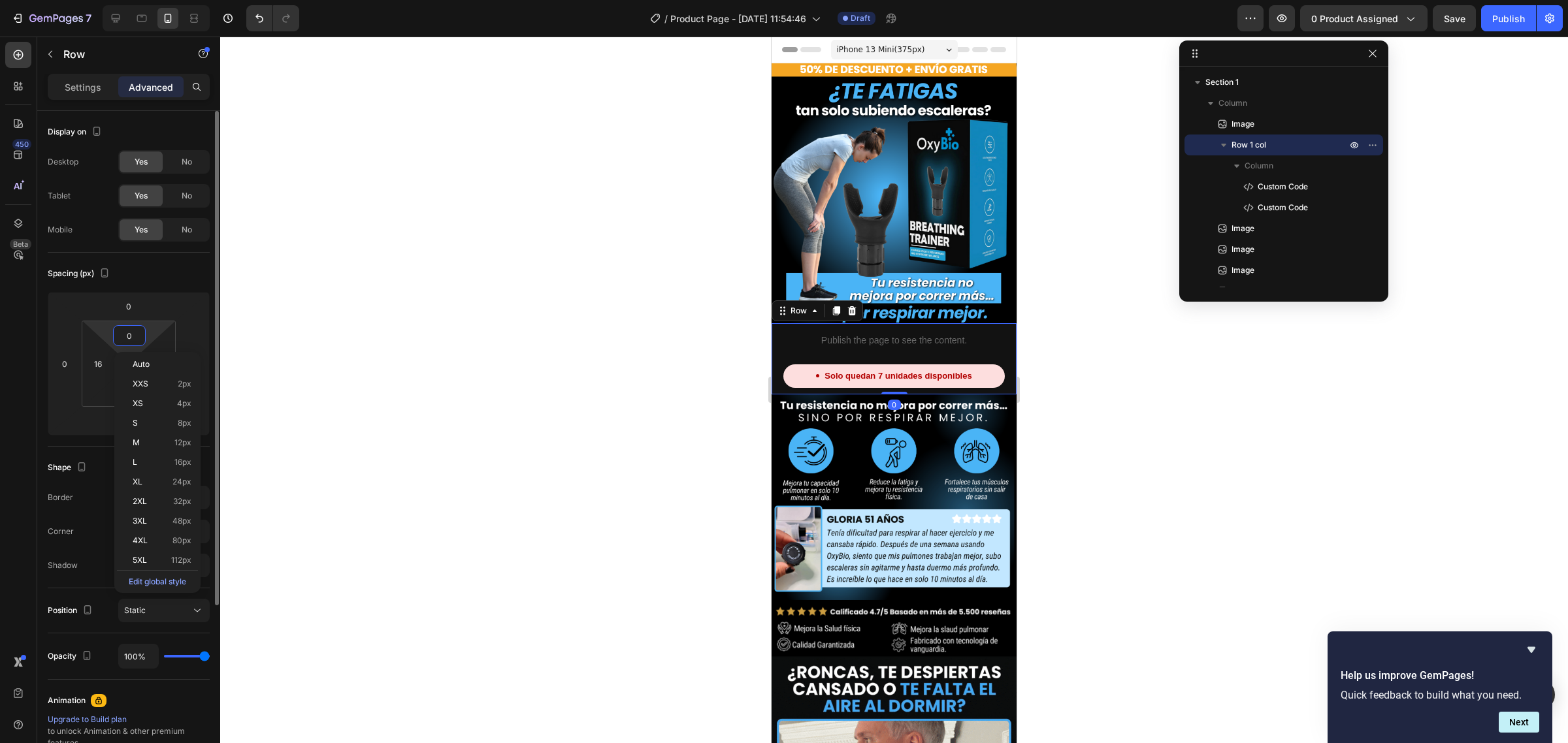
type input "5"
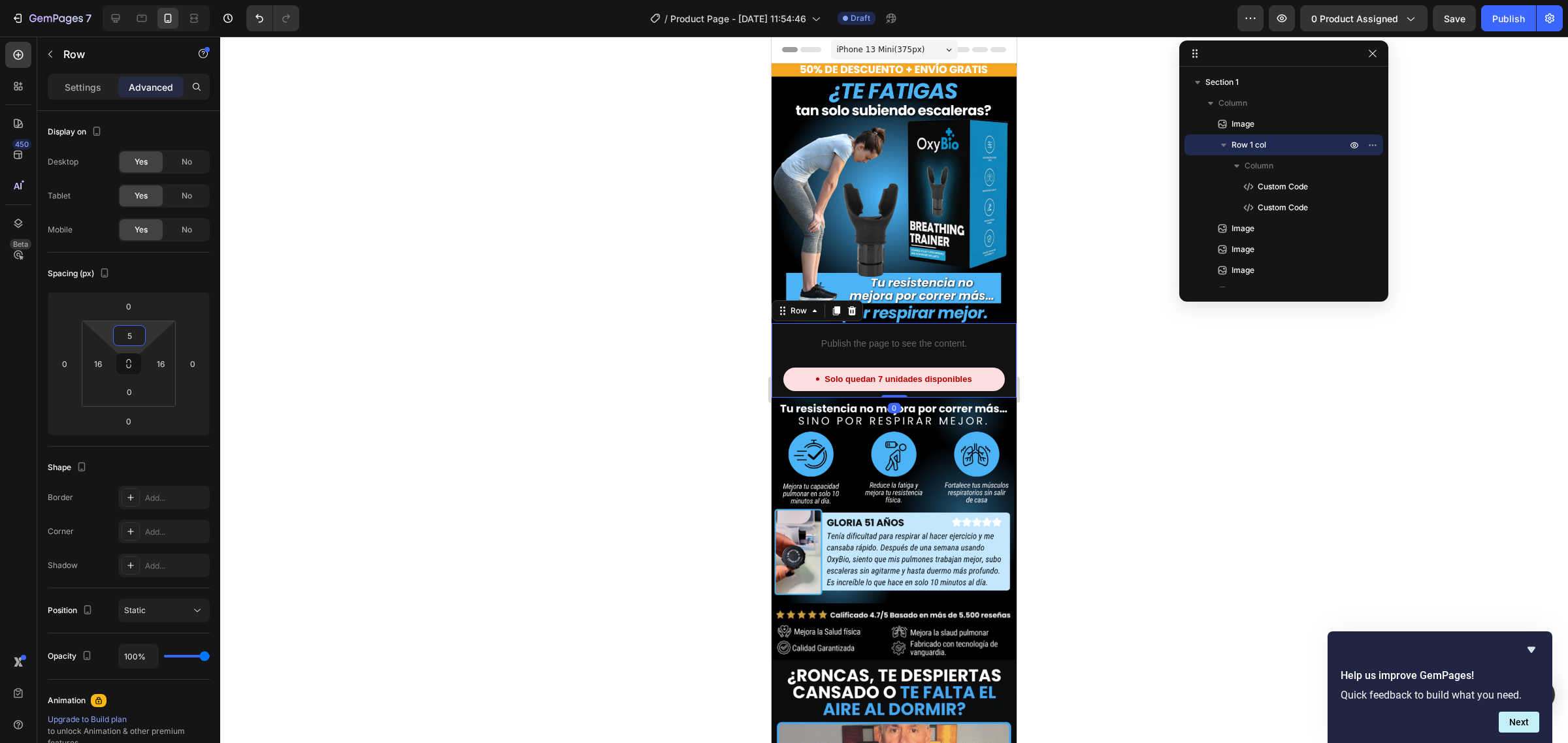
click at [355, 276] on div at bounding box center [894, 390] width 1348 height 707
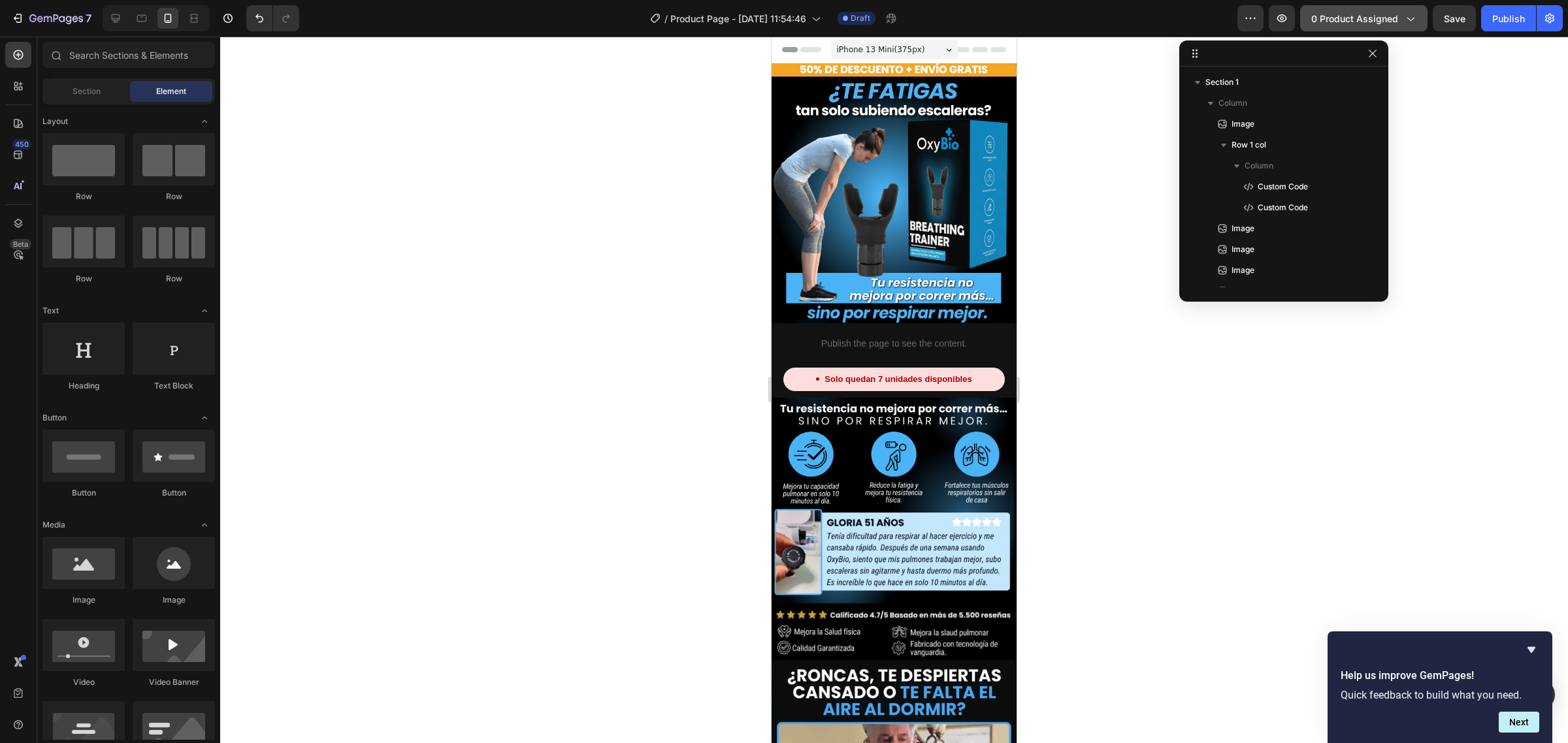
click at [1377, 20] on span "0 product assigned" at bounding box center [1355, 18] width 87 height 14
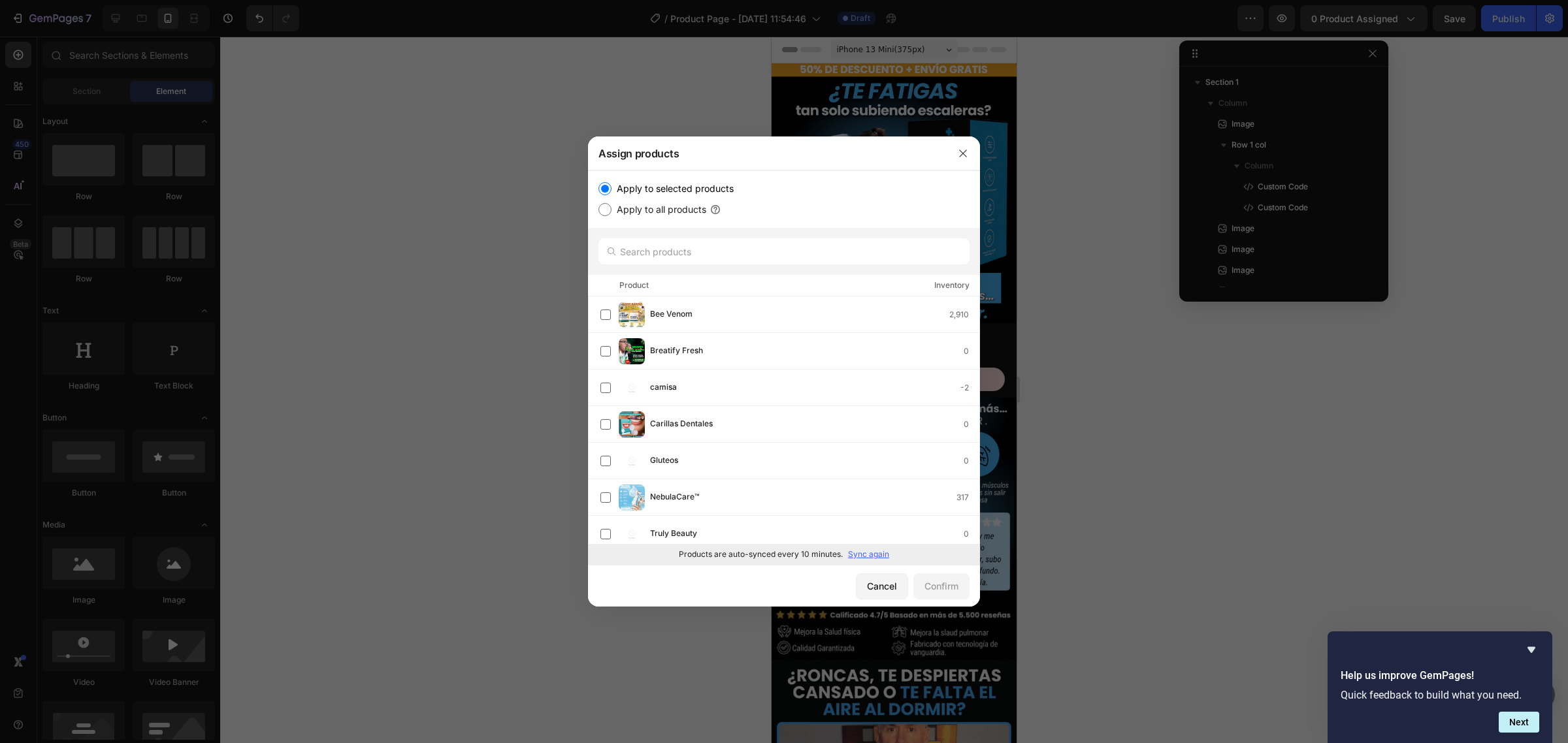
click at [870, 562] on div "Products are auto-synced every 10 minutes. Sync again" at bounding box center [784, 554] width 392 height 21
click at [876, 556] on p "Sync again" at bounding box center [869, 554] width 41 height 12
click at [732, 236] on div at bounding box center [784, 251] width 392 height 47
click at [712, 244] on input "text" at bounding box center [784, 251] width 371 height 26
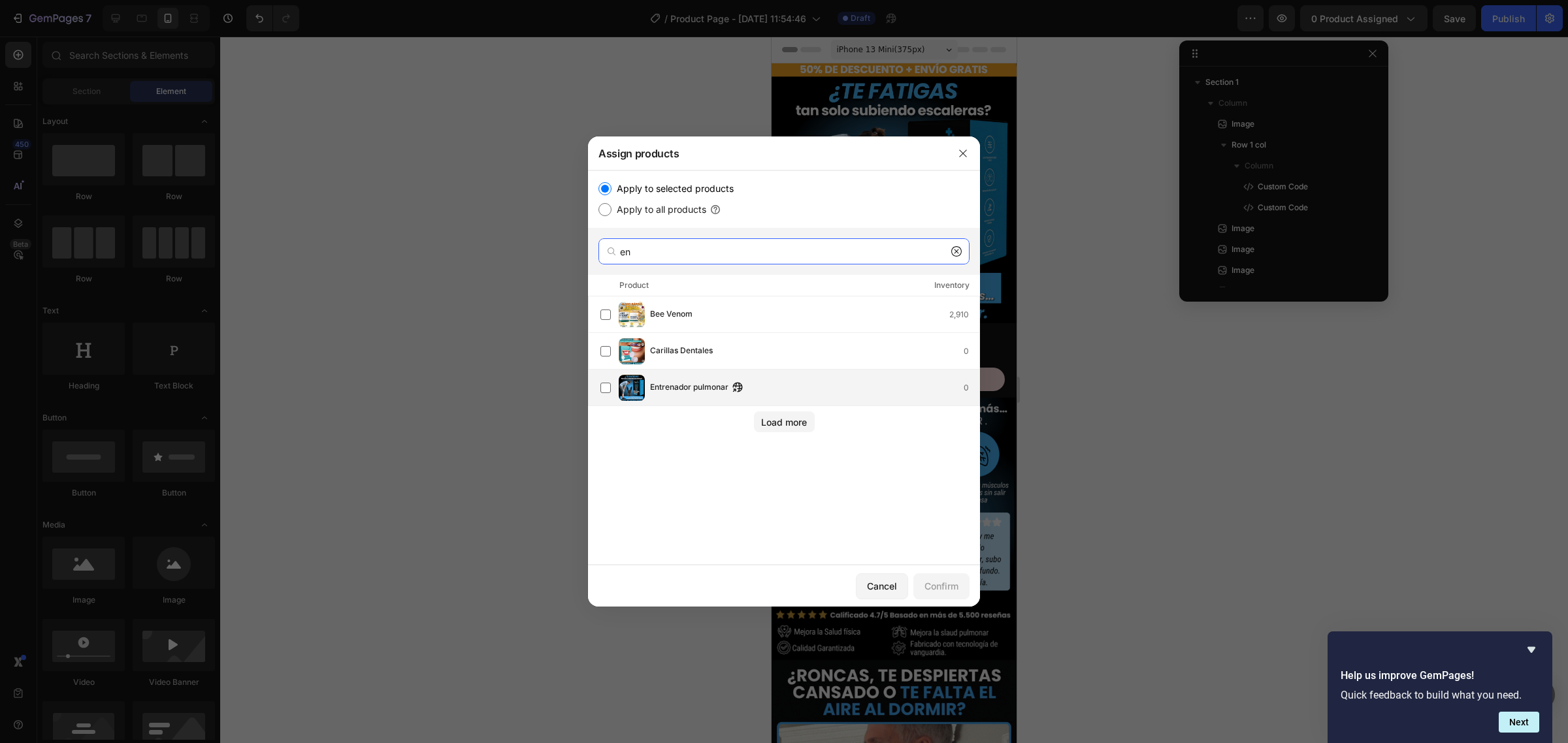
type input "en"
click at [691, 377] on div "Entrenador pulmonar 0" at bounding box center [790, 388] width 379 height 26
click at [933, 582] on div "Confirm" at bounding box center [942, 586] width 34 height 14
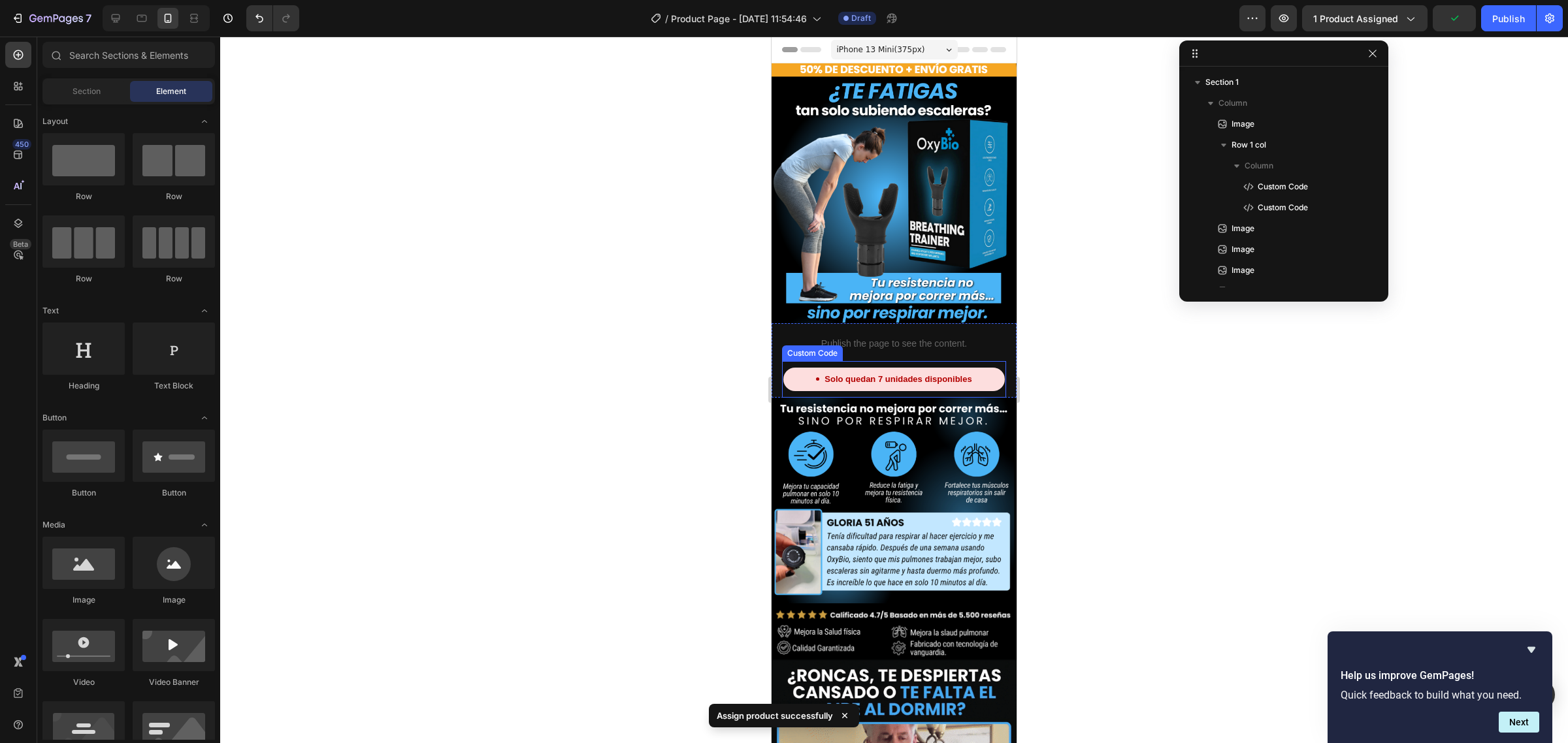
click at [864, 361] on div "Solo quedan 7 unidades disponibles Custom Code" at bounding box center [894, 379] width 224 height 37
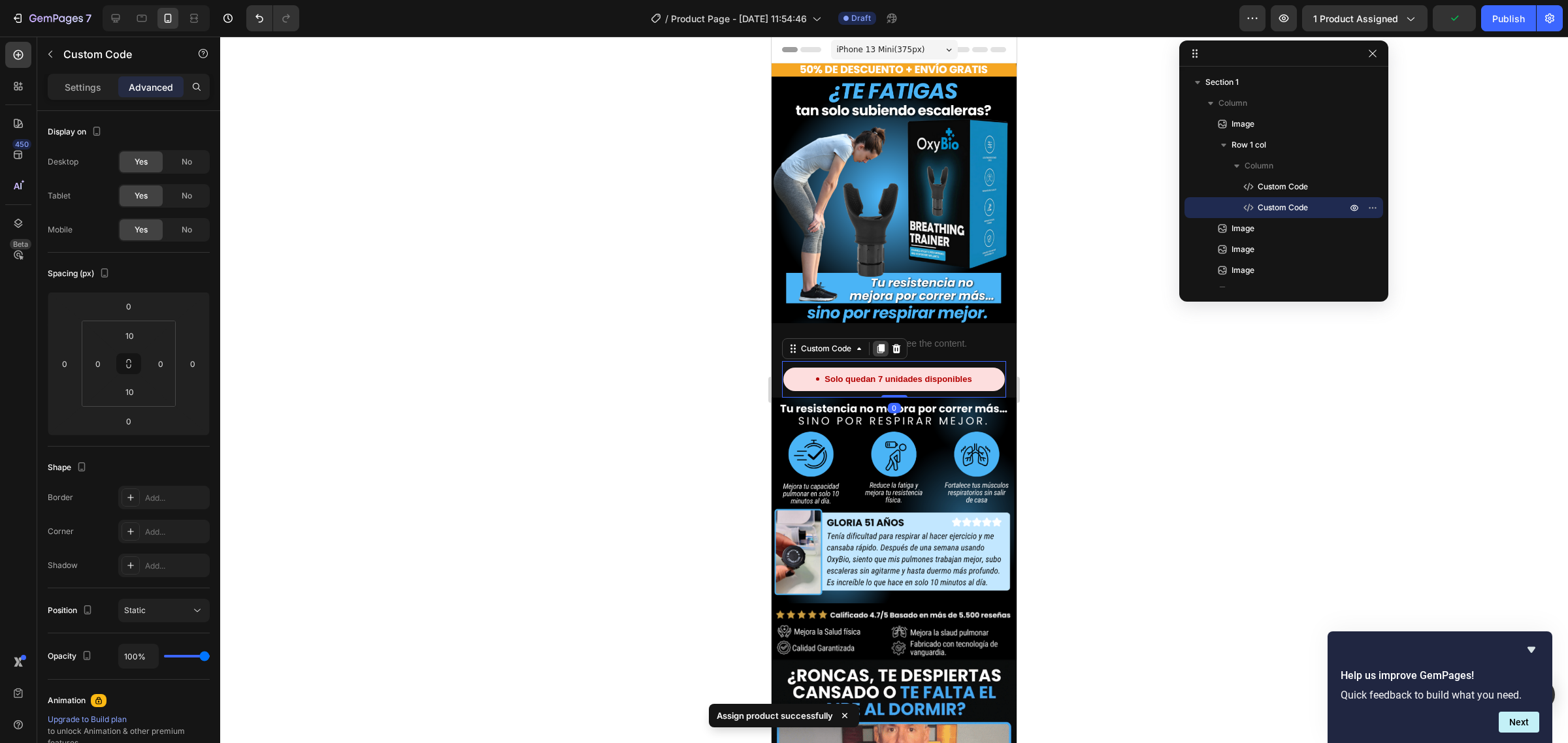
click at [883, 344] on icon at bounding box center [881, 348] width 7 height 9
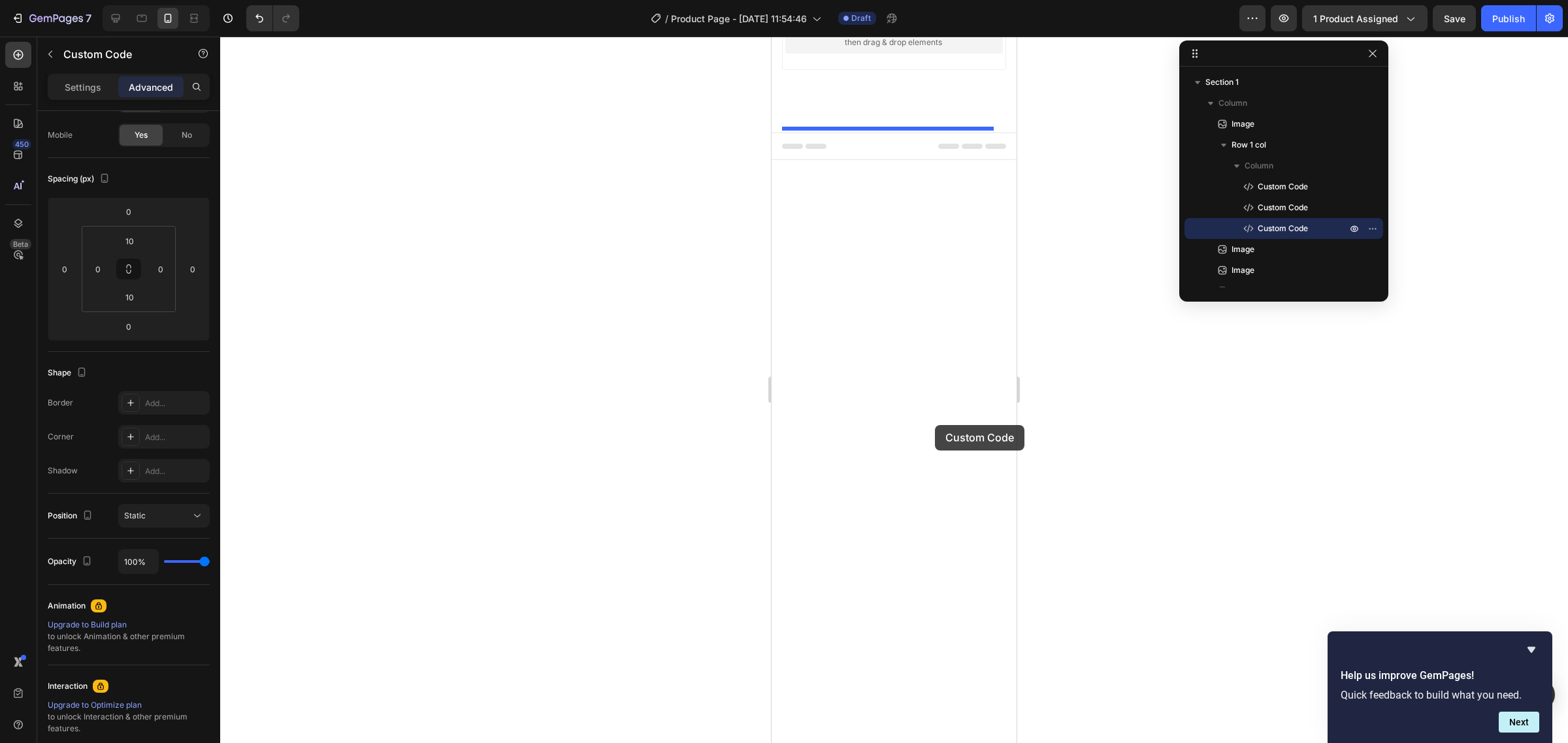
scroll to position [5469, 0]
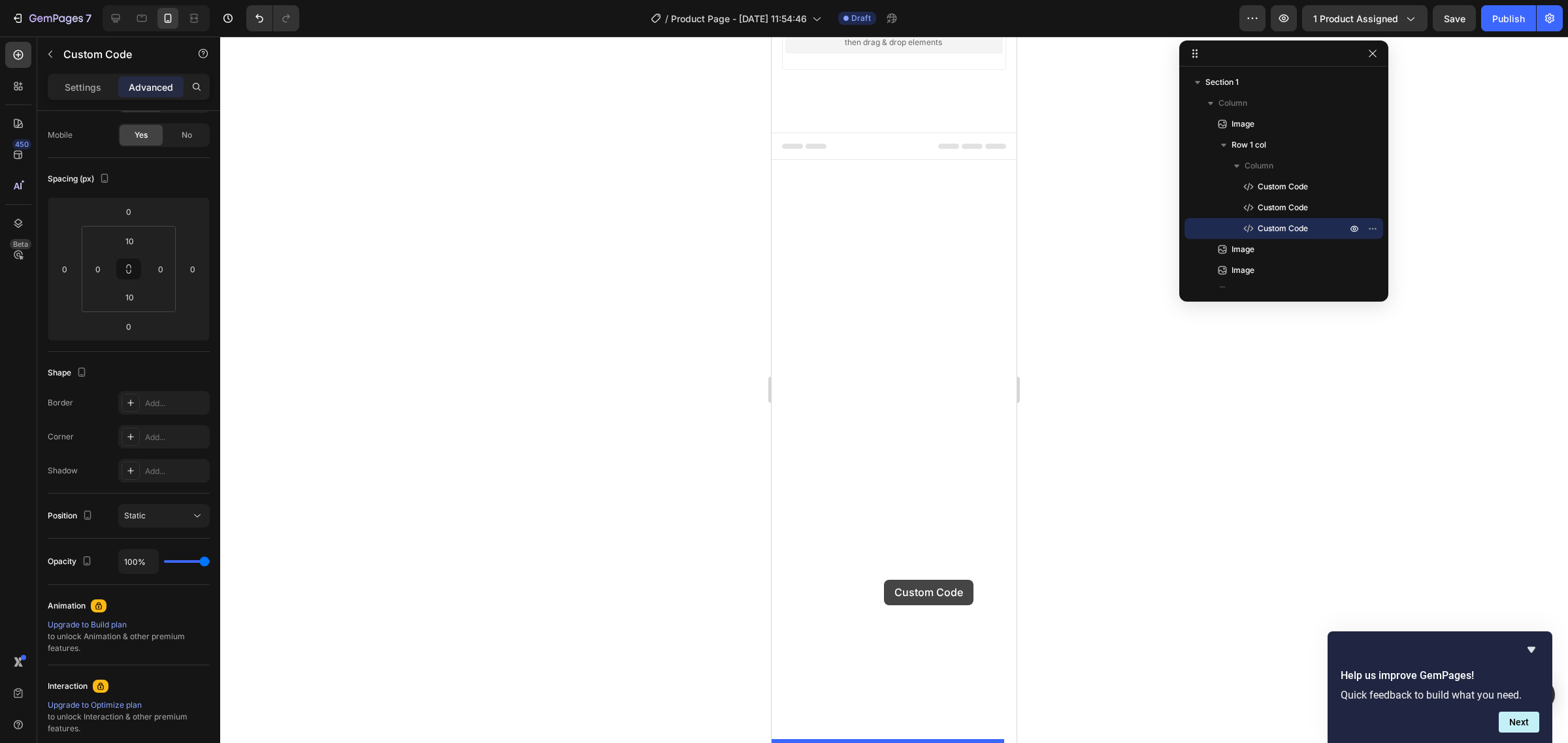
drag, startPoint x: 815, startPoint y: 371, endPoint x: 884, endPoint y: 580, distance: 220.1
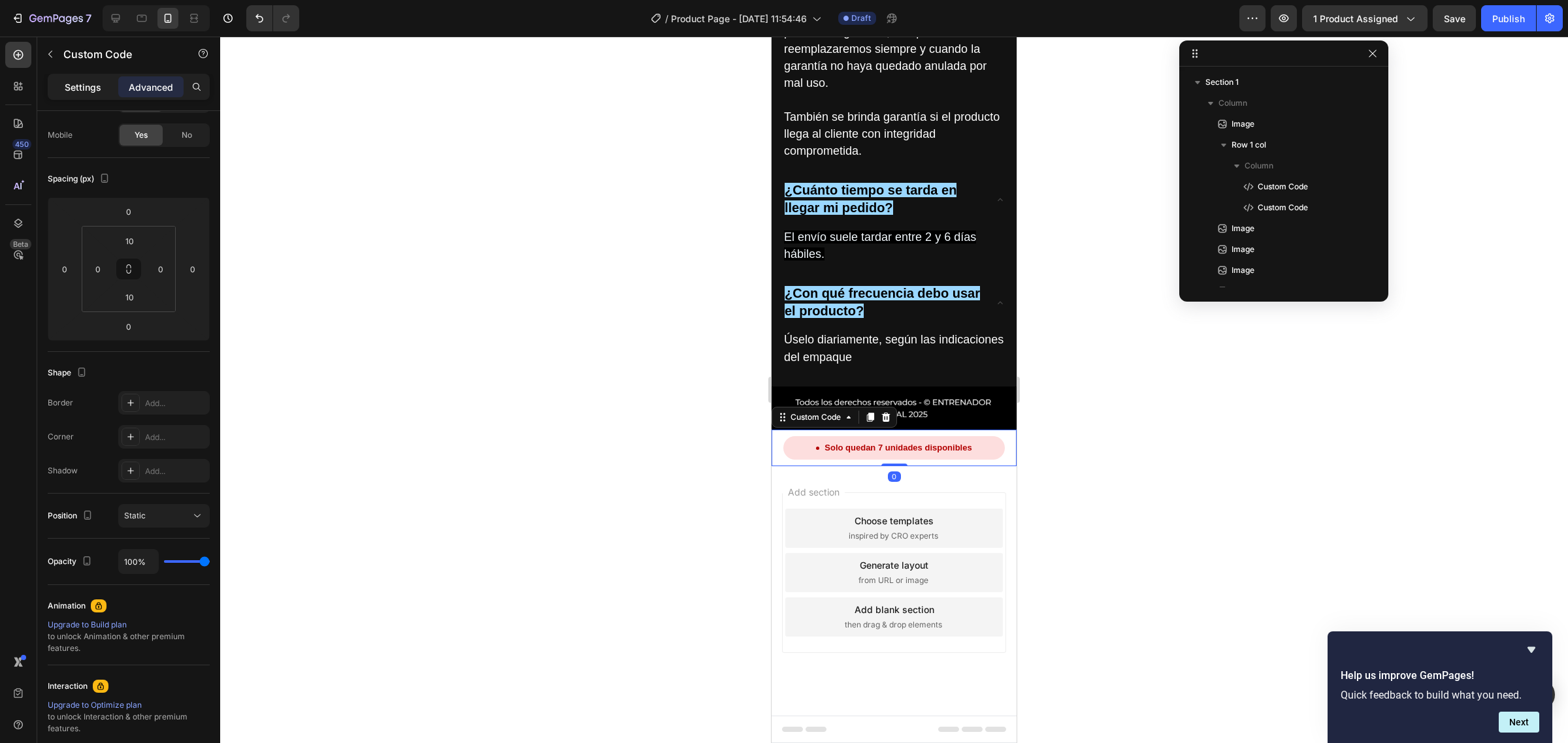
click at [70, 82] on p "Settings" at bounding box center [83, 87] width 37 height 14
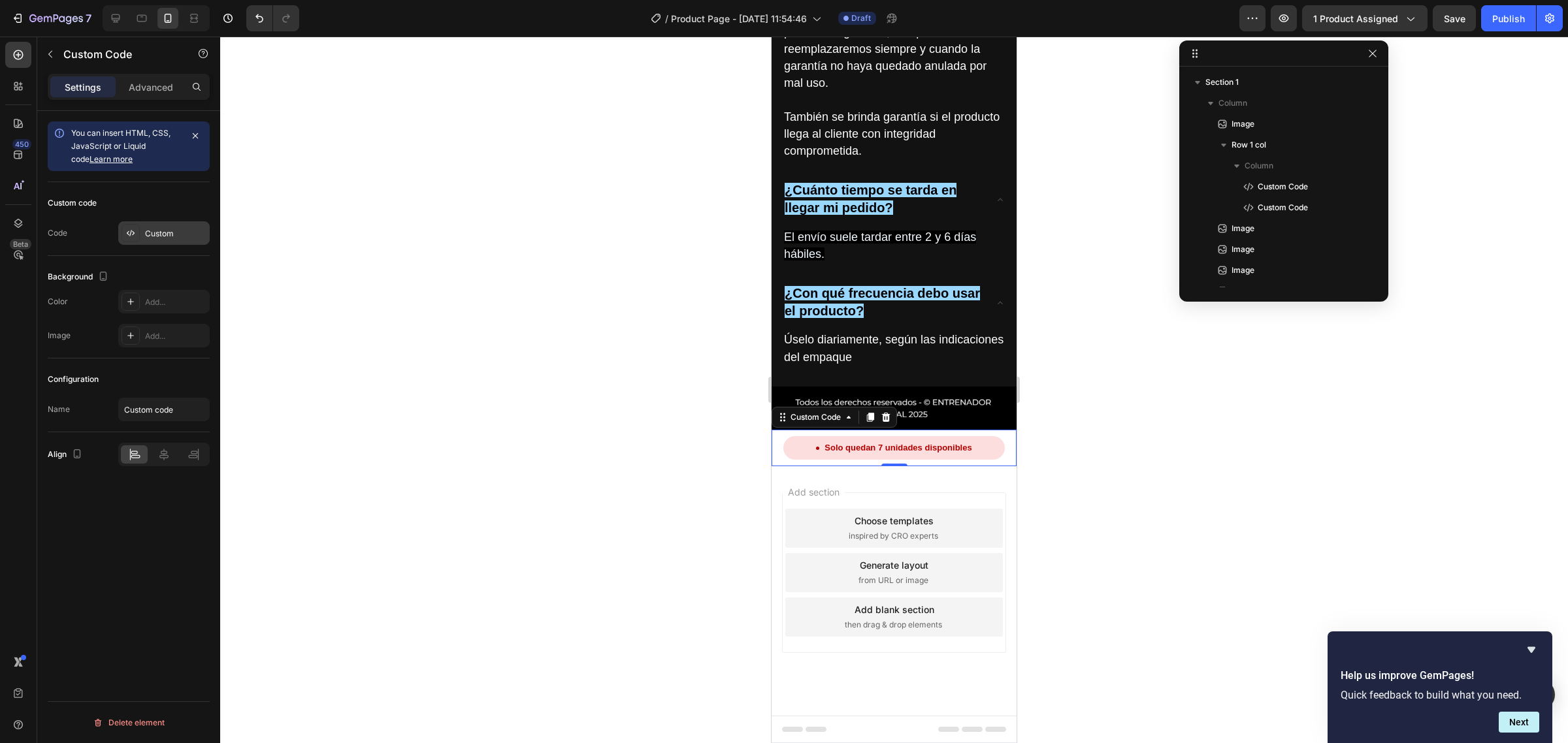
click at [145, 235] on div "Custom" at bounding box center [176, 234] width 61 height 12
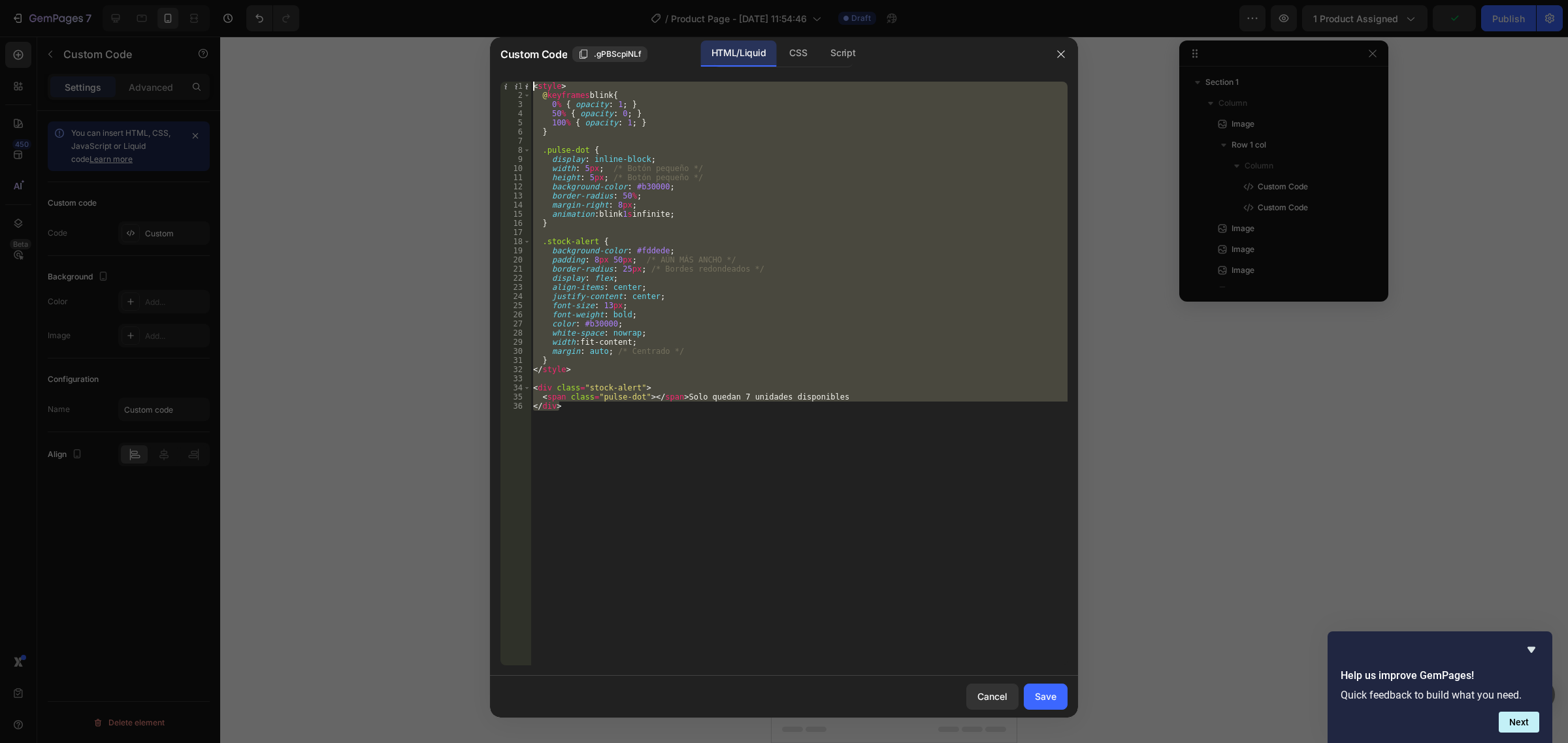
drag, startPoint x: 614, startPoint y: 411, endPoint x: 515, endPoint y: 10, distance: 413.0
click at [515, 10] on div "Custom Code .gPBScpiNLf HTML/Liquid CSS Script </div> 1 2 3 4 5 6 7 8 9 10 11 1…" at bounding box center [784, 371] width 1568 height 743
paste textarea "{%- endif -%}"
type textarea "{%- endif -%}"
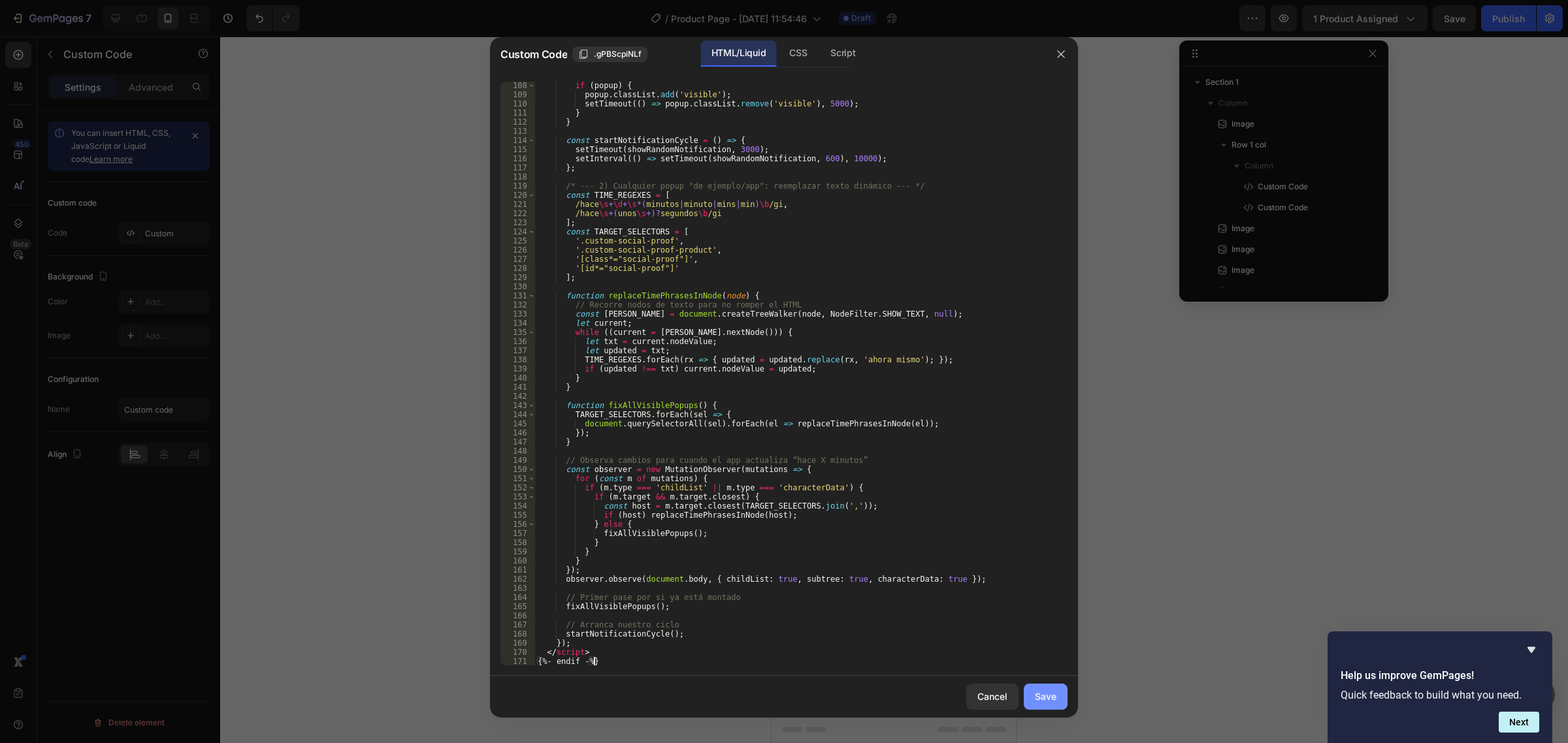
click at [1050, 696] on div "Save" at bounding box center [1046, 697] width 22 height 14
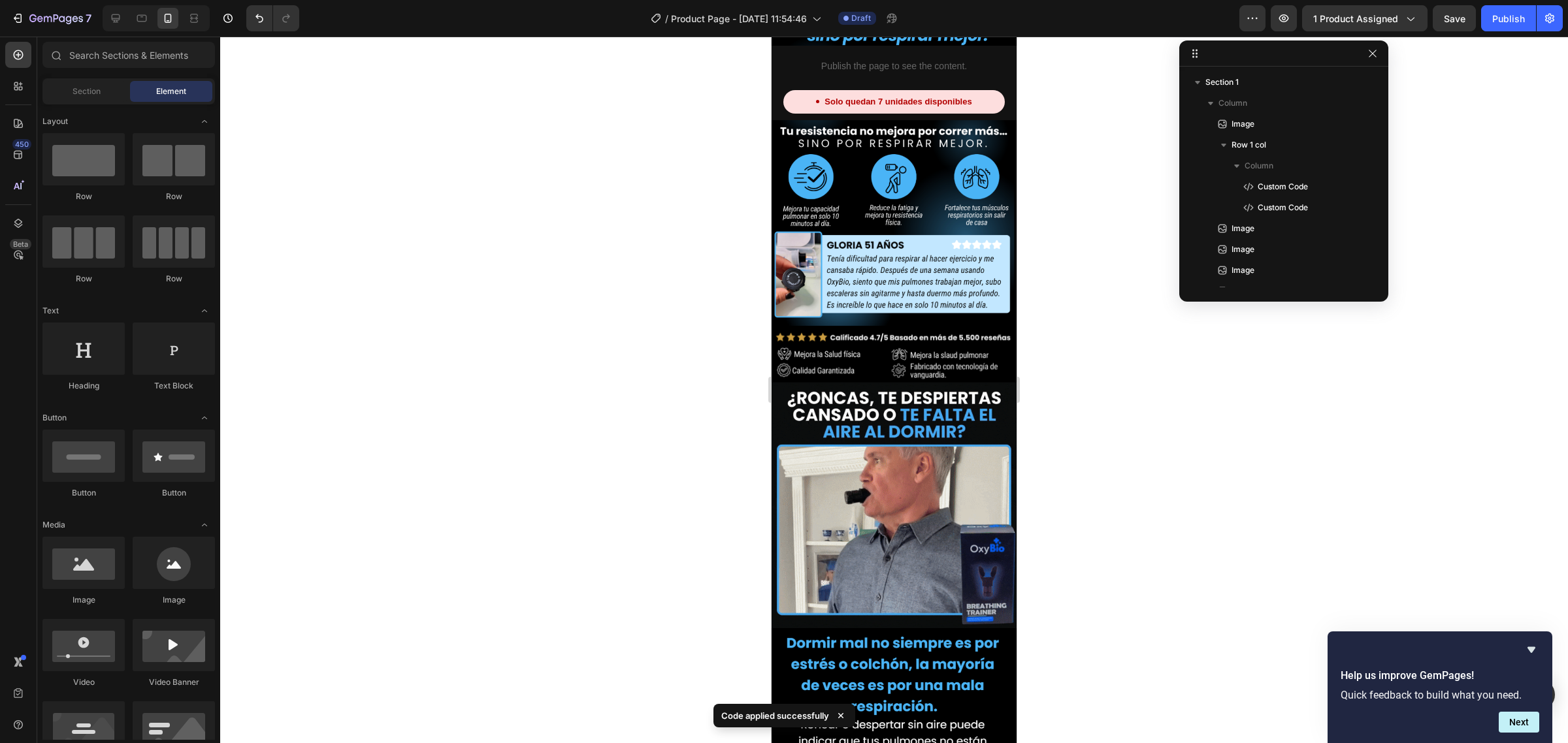
scroll to position [0, 0]
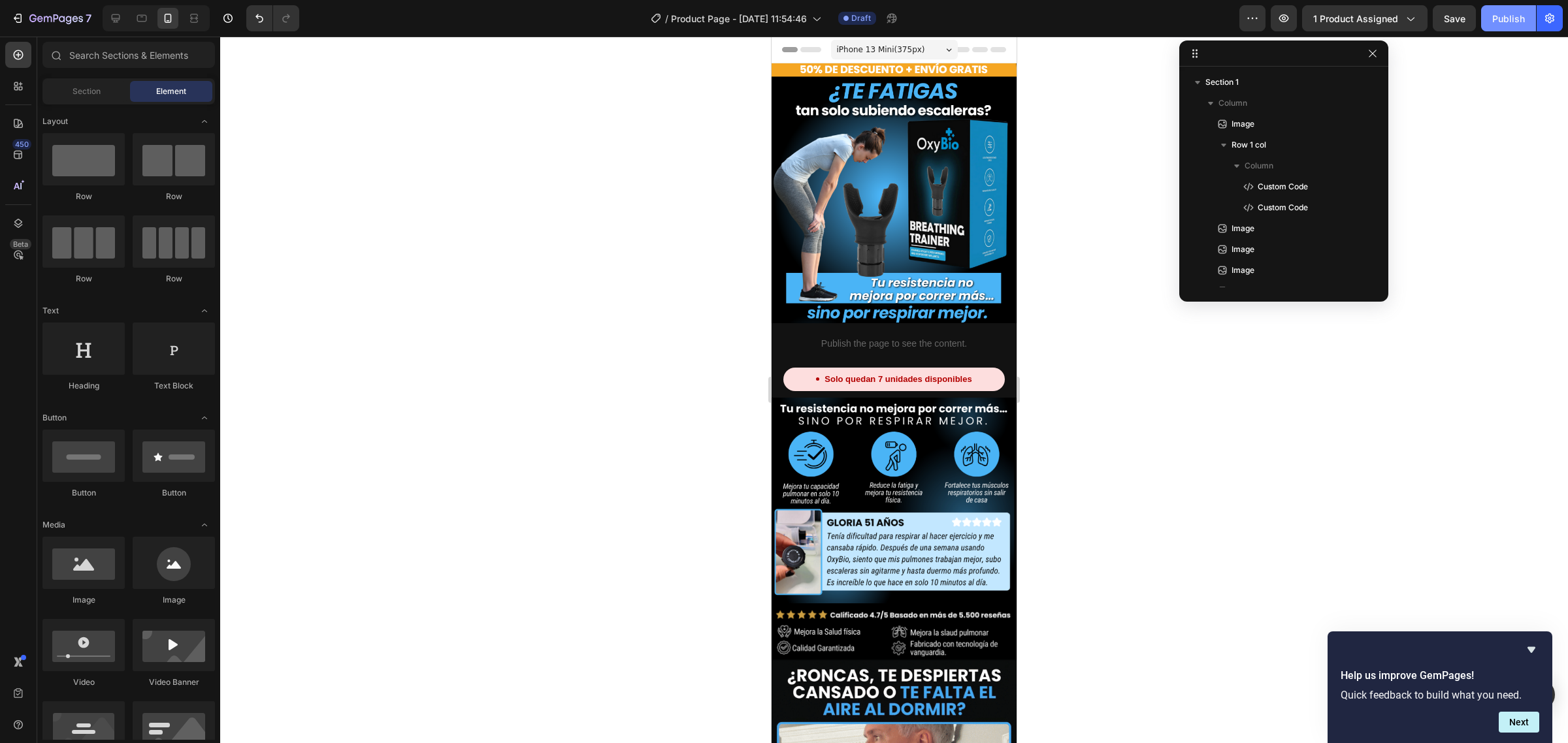
click at [1494, 27] on button "Publish" at bounding box center [1509, 18] width 55 height 26
click at [1373, 53] on icon "button" at bounding box center [1372, 53] width 7 height 7
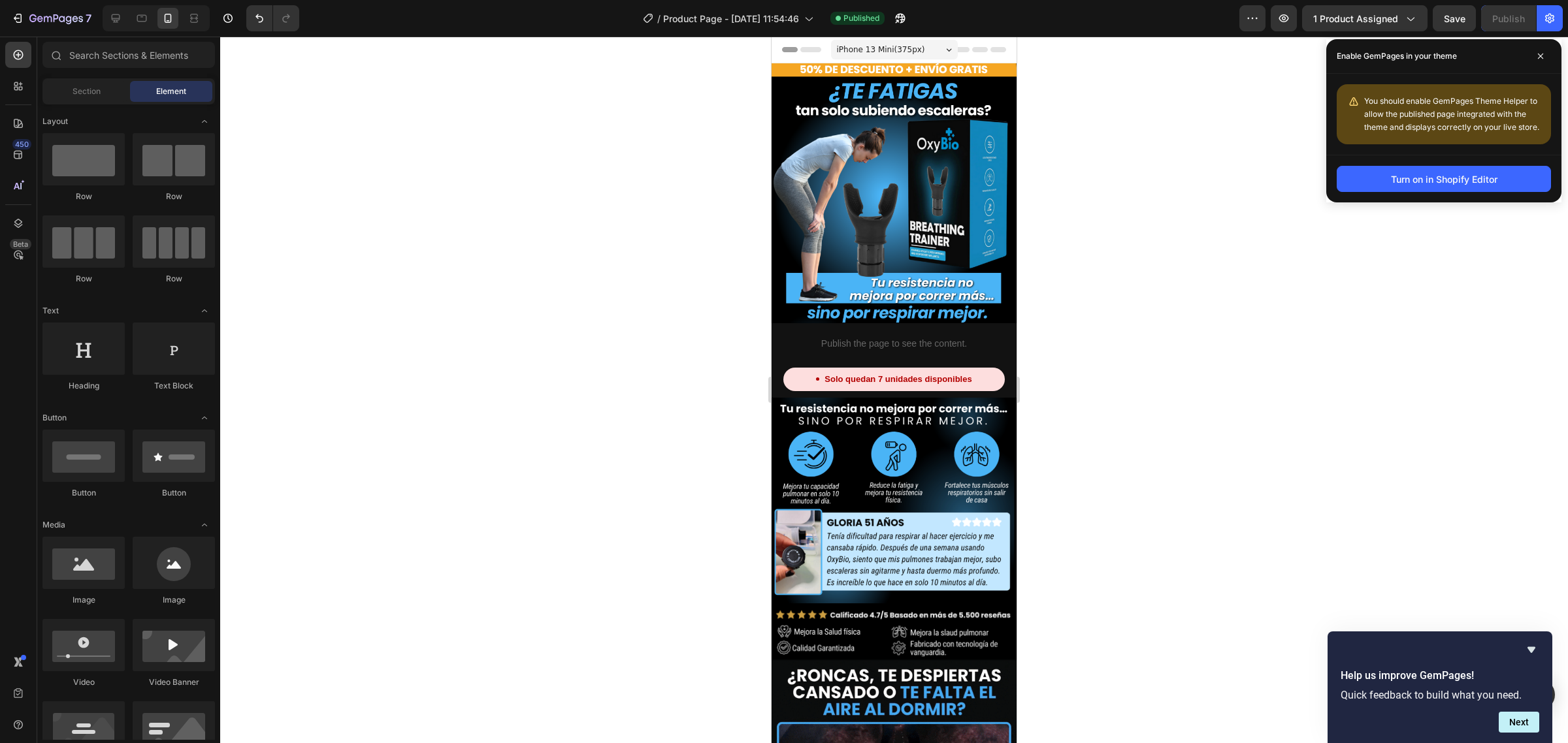
scroll to position [408, 0]
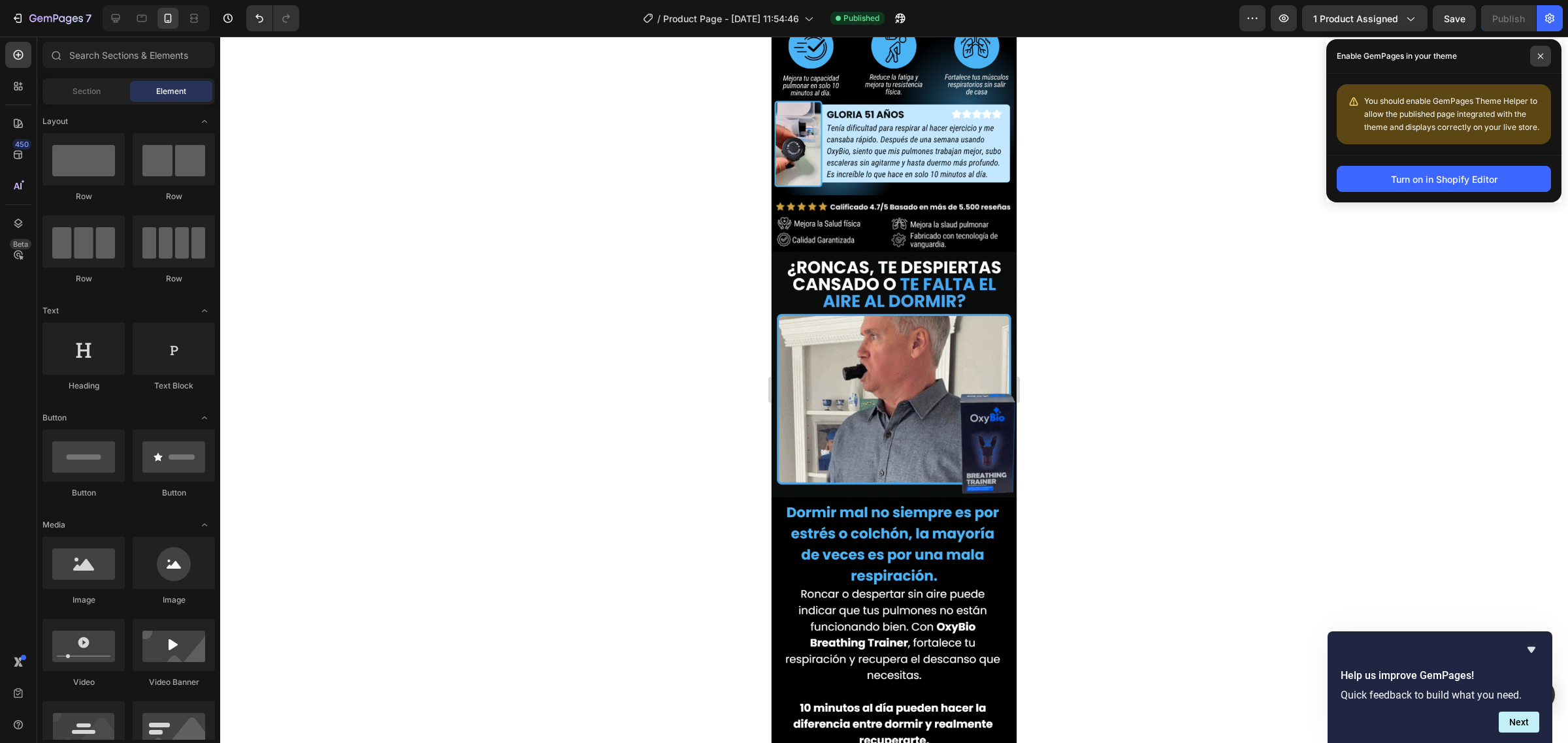
click at [1541, 57] on icon at bounding box center [1541, 57] width 5 height 5
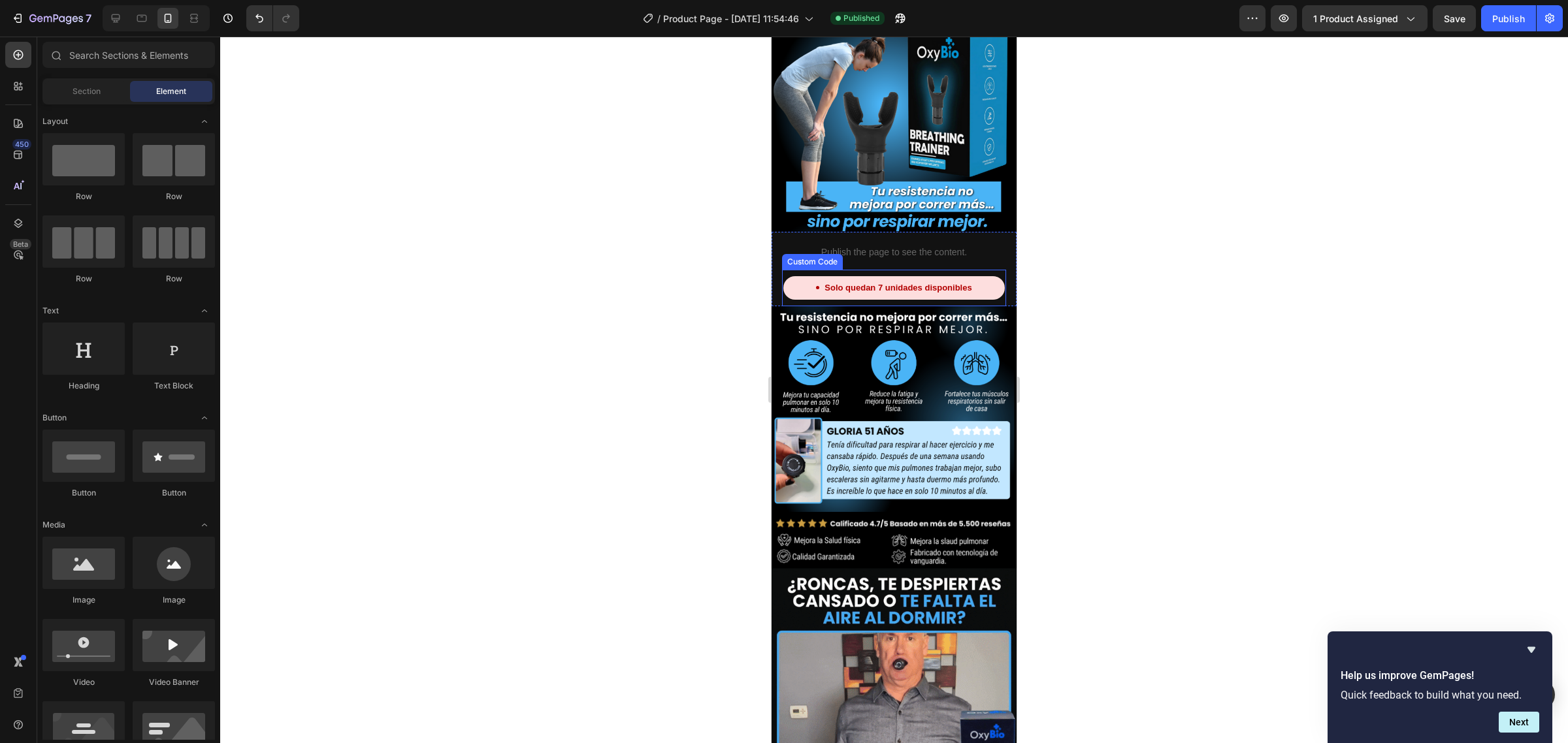
scroll to position [0, 0]
